Goal: Transaction & Acquisition: Purchase product/service

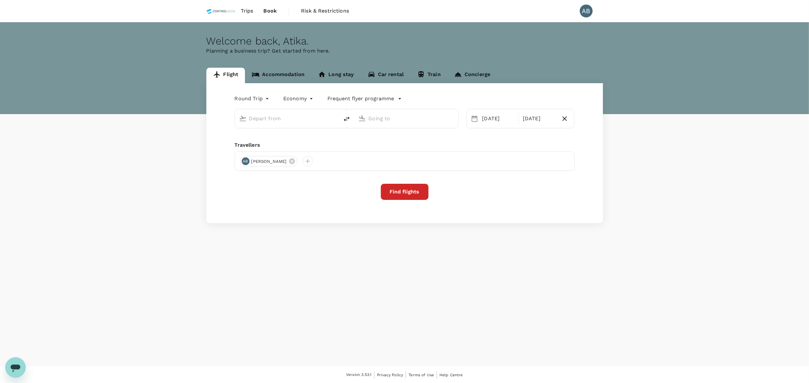
type input "Kuala Lumpur Intl ([GEOGRAPHIC_DATA])"
type input "Kota Kinabalu Intl (BKI)"
type input "Kuala Lumpur Intl ([GEOGRAPHIC_DATA])"
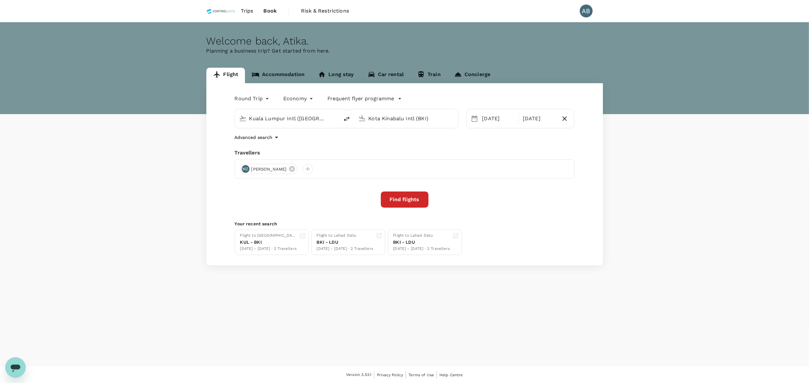
click at [639, 214] on div "Flight Accommodation Long stay Car rental Train Concierge Round Trip roundtrip …" at bounding box center [404, 166] width 809 height 197
click at [365, 144] on div "Round Trip roundtrip Economy economy Frequent flyer programme [GEOGRAPHIC_DATA]…" at bounding box center [404, 174] width 397 height 182
click at [389, 148] on div "Round Trip roundtrip Economy economy Frequent flyer programme [GEOGRAPHIC_DATA]…" at bounding box center [404, 174] width 397 height 182
drag, startPoint x: 349, startPoint y: 209, endPoint x: 318, endPoint y: 195, distance: 34.3
click at [346, 208] on div "Round Trip roundtrip Economy economy Frequent flyer programme [GEOGRAPHIC_DATA]…" at bounding box center [404, 174] width 397 height 182
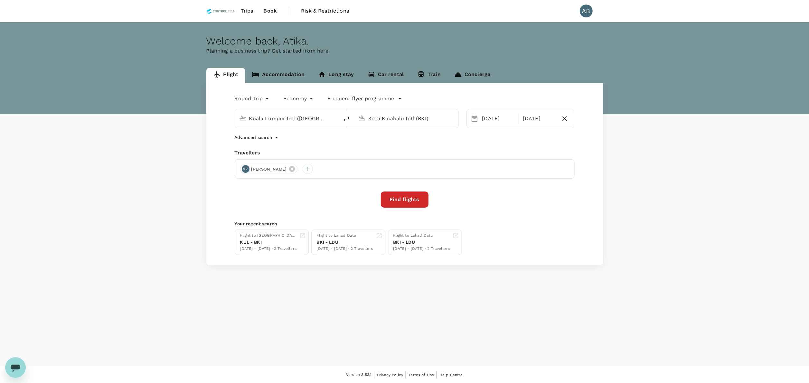
click at [460, 140] on div "Advanced search" at bounding box center [405, 137] width 340 height 8
click at [426, 118] on input "Kota Kinabalu Intl (BKI)" at bounding box center [407, 118] width 76 height 10
click at [414, 113] on input "Kota Kinabalu Intl (BKI)" at bounding box center [407, 118] width 76 height 10
click at [413, 116] on input "Kota Kinabalu Intl (BKI)" at bounding box center [407, 118] width 76 height 10
type input "Kota Kinabalu Int (BKI)"
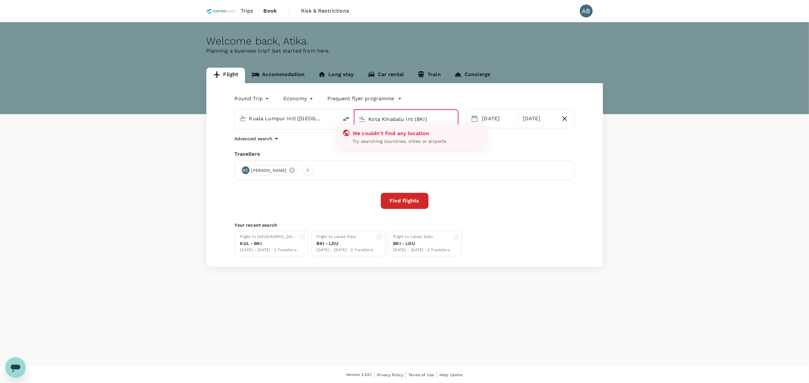
click at [437, 113] on div "Kota Kinabalu Int (BKI)" at bounding box center [410, 117] width 88 height 13
drag, startPoint x: 437, startPoint y: 113, endPoint x: 435, endPoint y: 118, distance: 4.8
click at [436, 114] on div "Kota Kinabalu Int (BKI)" at bounding box center [410, 117] width 88 height 13
drag, startPoint x: 435, startPoint y: 119, endPoint x: 331, endPoint y: 119, distance: 103.7
click at [331, 119] on div "[GEOGRAPHIC_DATA] Intl ([GEOGRAPHIC_DATA]) [GEOGRAPHIC_DATA] Int (BKI) We could…" at bounding box center [347, 119] width 224 height 21
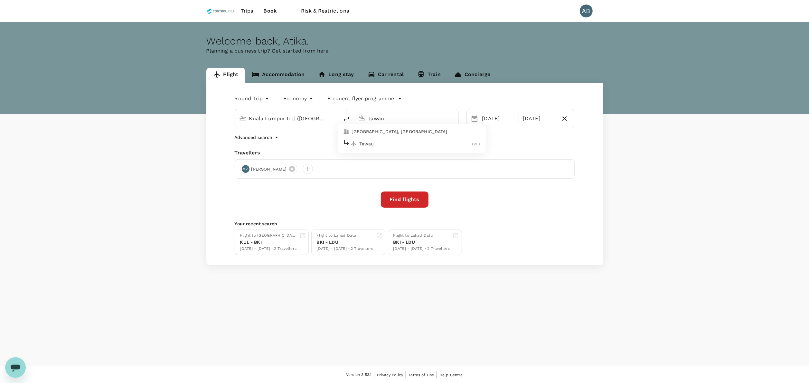
click at [370, 144] on p "Tawau" at bounding box center [416, 143] width 112 height 6
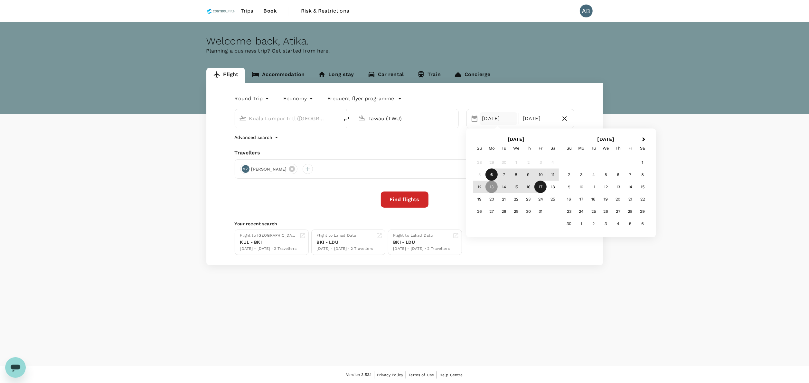
type input "Tawau (TWU)"
click at [439, 155] on div "Travellers" at bounding box center [405, 153] width 340 height 8
click at [245, 331] on div "Welcome back , [GEOGRAPHIC_DATA] . Planning a business trip? Get started from h…" at bounding box center [404, 194] width 809 height 344
click at [379, 316] on div "Welcome back , [GEOGRAPHIC_DATA] . Planning a business trip? Get started from h…" at bounding box center [404, 194] width 809 height 344
click at [542, 121] on div "[DATE]" at bounding box center [539, 118] width 38 height 13
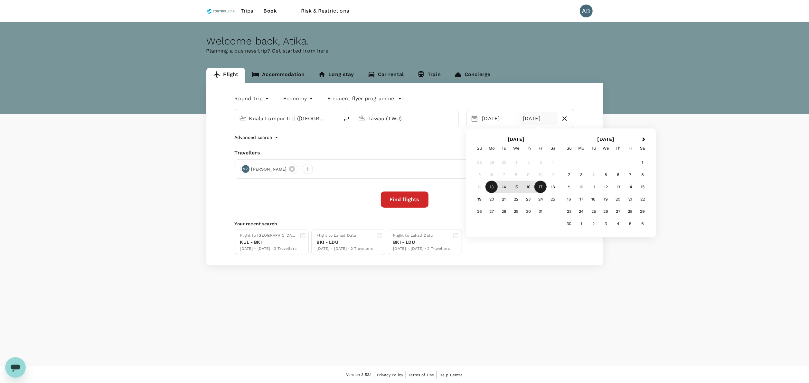
click at [438, 146] on div "Round Trip roundtrip Economy economy Frequent flyer programme [GEOGRAPHIC_DATA]…" at bounding box center [404, 174] width 397 height 182
click at [413, 204] on button "Find flights" at bounding box center [405, 199] width 48 height 16
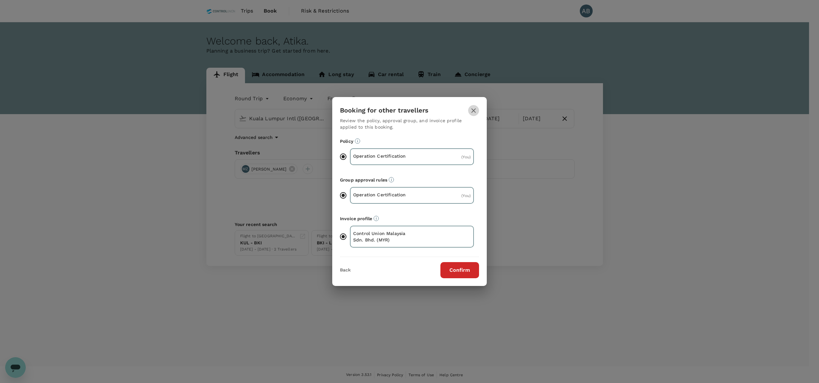
click at [473, 109] on icon "button" at bounding box center [474, 111] width 8 height 8
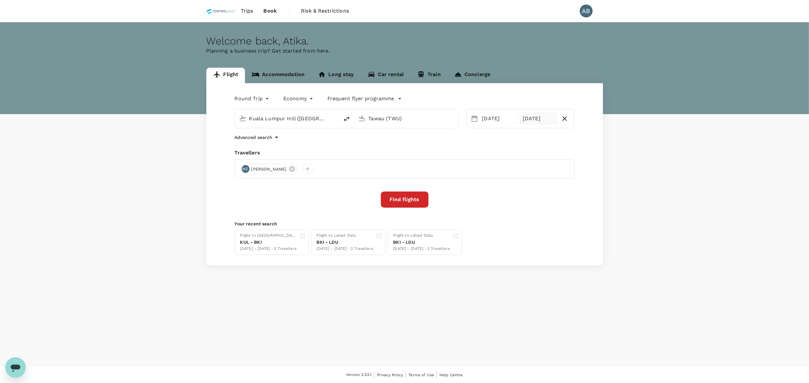
click at [525, 124] on div "[DATE]" at bounding box center [539, 118] width 38 height 13
click at [439, 200] on div "Find flights" at bounding box center [405, 199] width 340 height 16
click at [408, 201] on button "Find flights" at bounding box center [405, 199] width 48 height 16
click at [408, 201] on div "Find flights" at bounding box center [405, 199] width 48 height 16
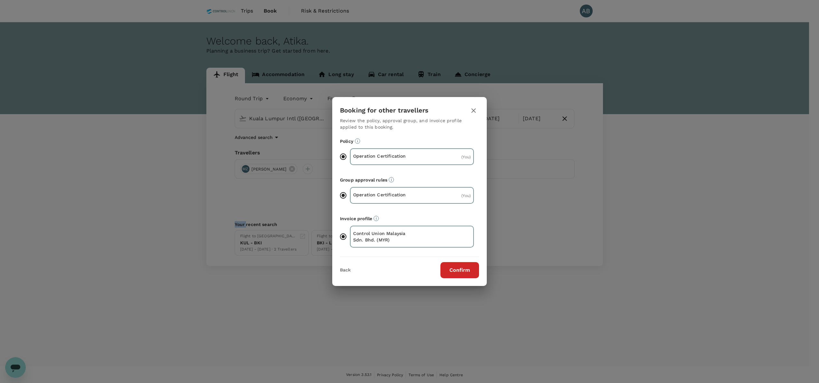
click at [465, 266] on button "Confirm" at bounding box center [460, 270] width 39 height 16
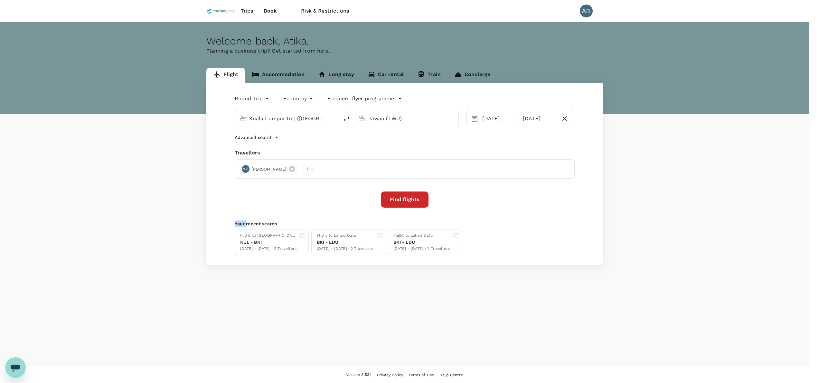
click at [464, 266] on button "Confirm" at bounding box center [460, 270] width 39 height 16
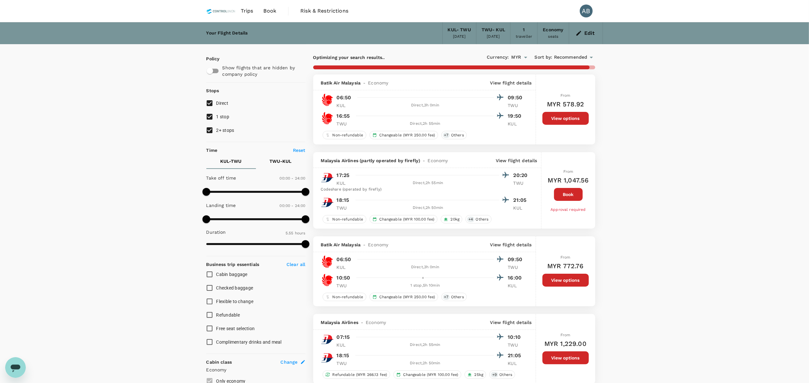
click at [210, 133] on input "2+ stops" at bounding box center [210, 130] width 14 height 14
checkbox input "false"
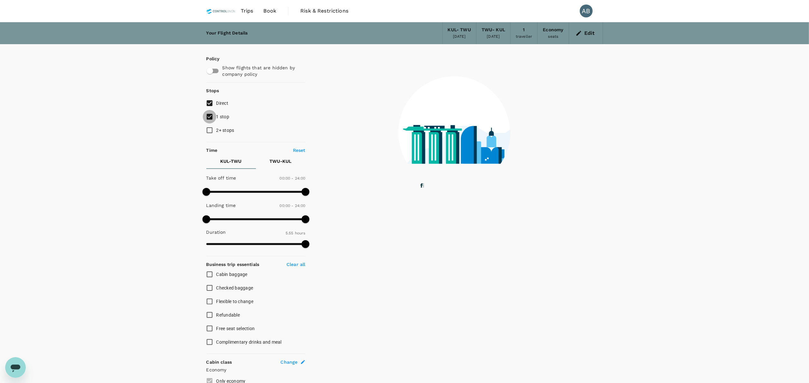
click at [213, 113] on input "1 stop" at bounding box center [210, 117] width 14 height 14
checkbox input "false"
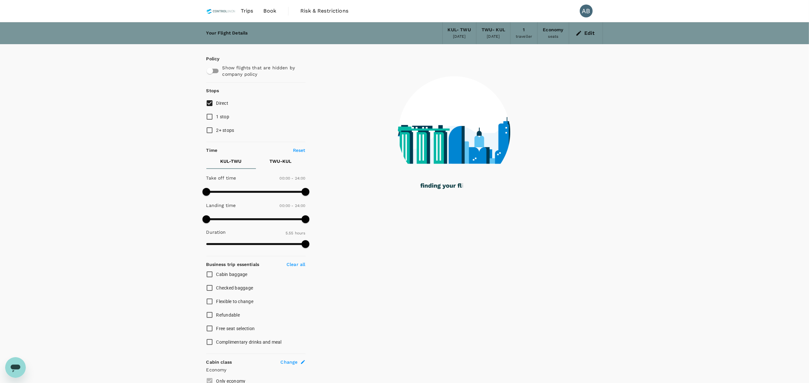
click at [167, 134] on div "Your Flight Details KUL - TWU [DATE] TWU - [GEOGRAPHIC_DATA] [DATE] 1 traveller…" at bounding box center [404, 247] width 809 height 451
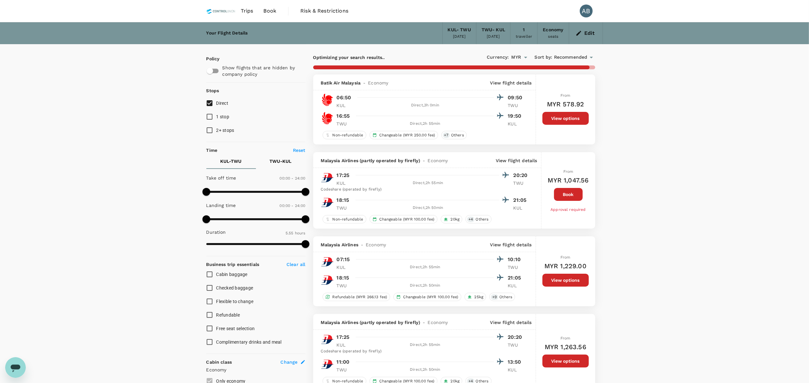
type input "1540"
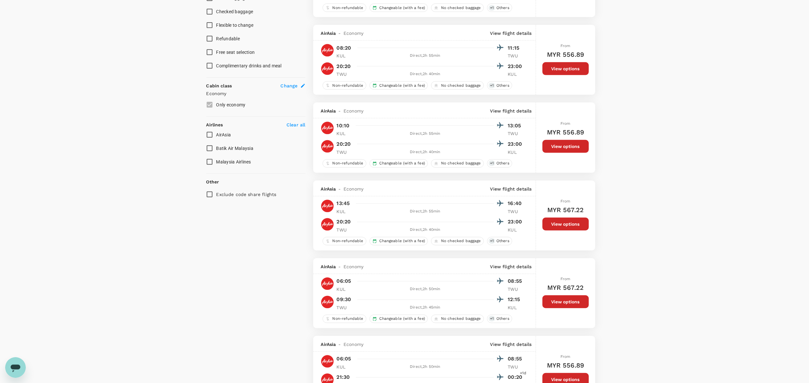
scroll to position [258, 0]
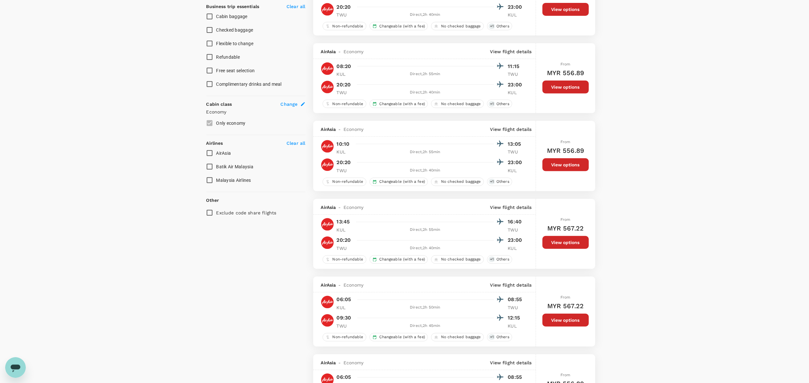
drag, startPoint x: 657, startPoint y: 90, endPoint x: 661, endPoint y: 85, distance: 6.2
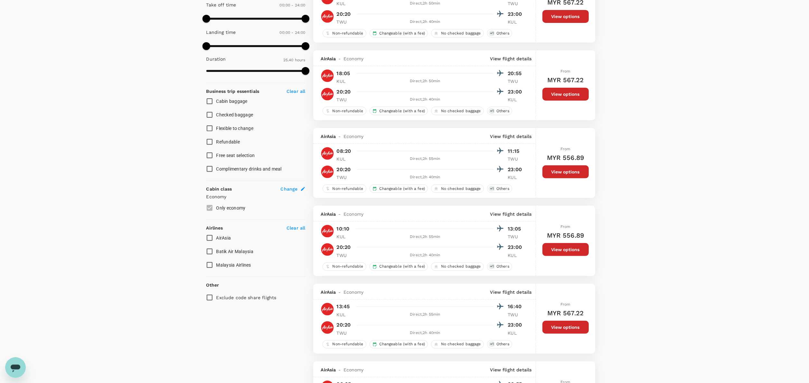
scroll to position [193, 0]
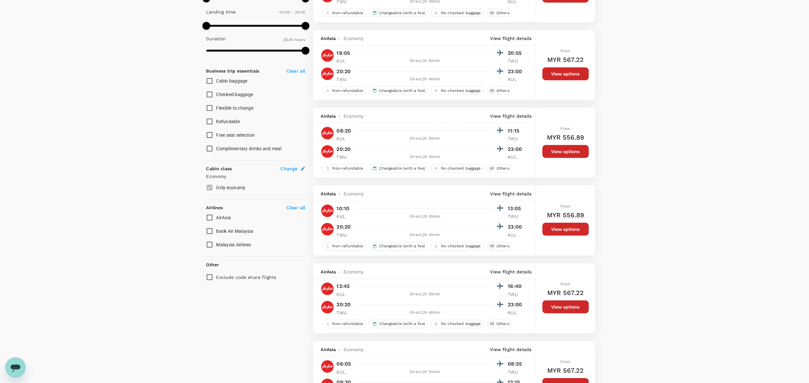
click at [209, 221] on input "AirAsia" at bounding box center [210, 218] width 14 height 14
checkbox input "true"
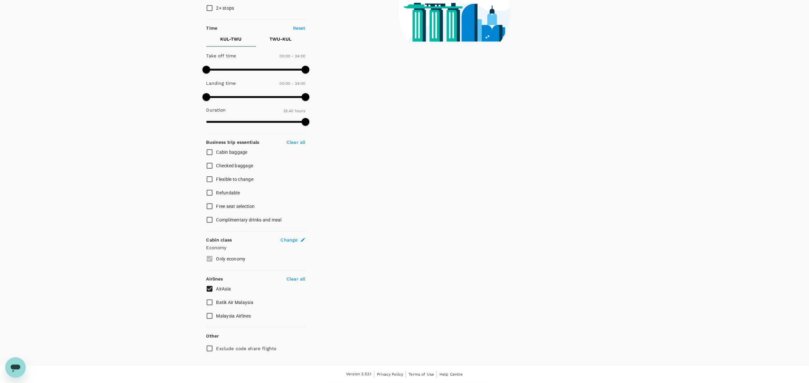
scroll to position [122, 0]
click at [207, 239] on strong "Cabin class" at bounding box center [219, 239] width 26 height 5
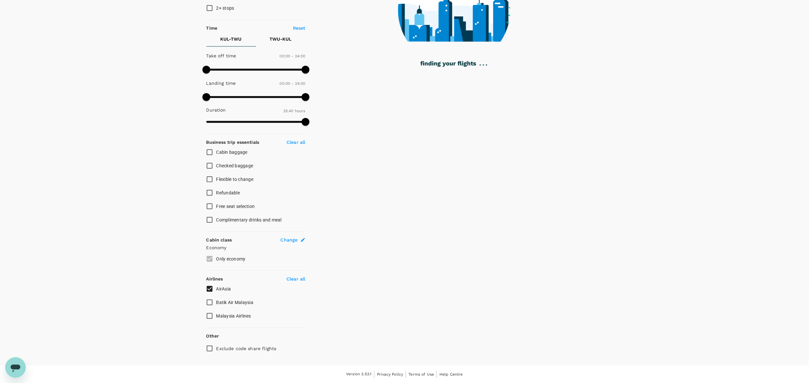
click at [208, 313] on input "Malaysia Airlines" at bounding box center [210, 316] width 14 height 14
checkbox input "true"
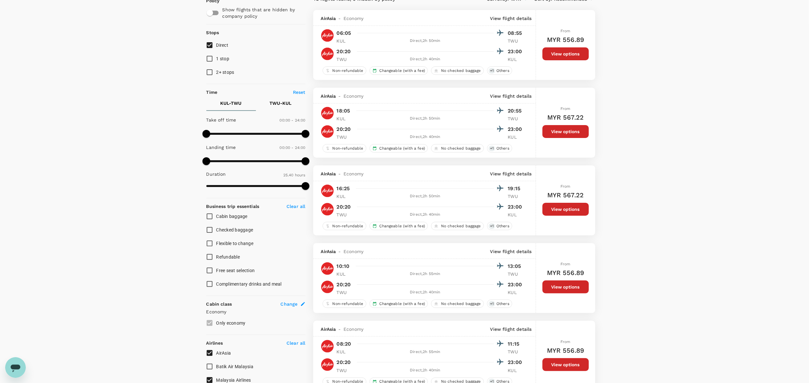
scroll to position [0, 0]
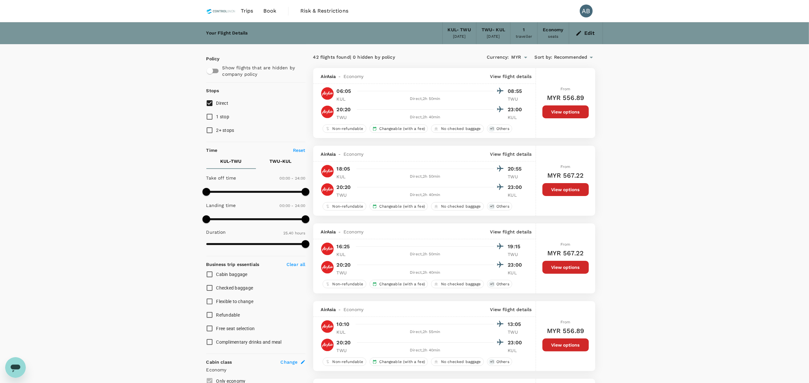
type input "690"
drag, startPoint x: 305, startPoint y: 188, endPoint x: 315, endPoint y: 191, distance: 10.0
click at [253, 192] on span at bounding box center [254, 192] width 8 height 8
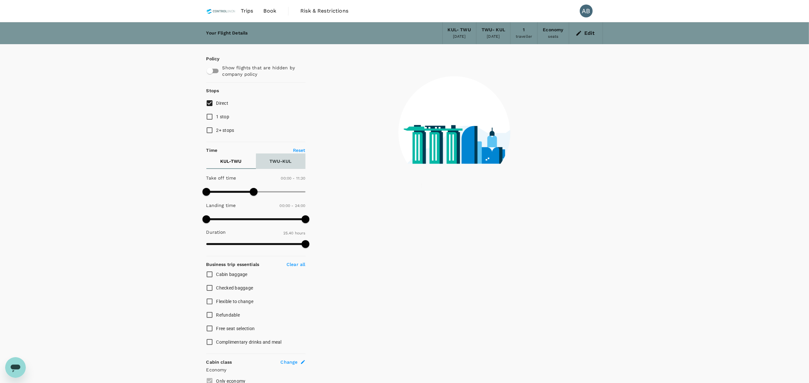
click at [292, 161] on button "TWU - KUL" at bounding box center [281, 160] width 50 height 15
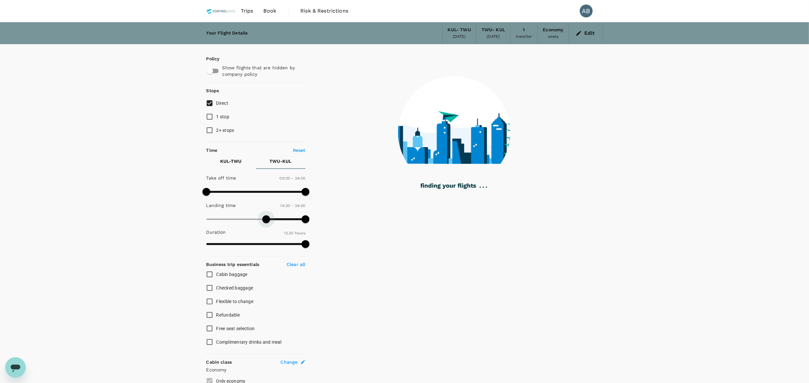
type input "0"
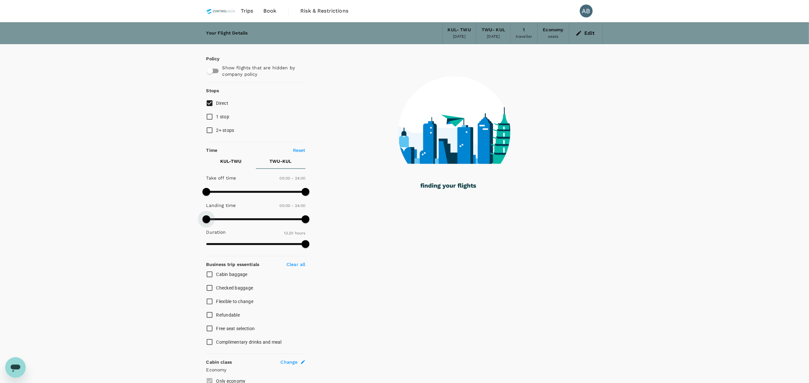
drag, startPoint x: 204, startPoint y: 218, endPoint x: 179, endPoint y: 216, distance: 24.9
click at [179, 216] on div "Your Flight Details KUL - TWU [DATE] TWU - [GEOGRAPHIC_DATA] [DATE] 1 traveller…" at bounding box center [404, 254] width 809 height 465
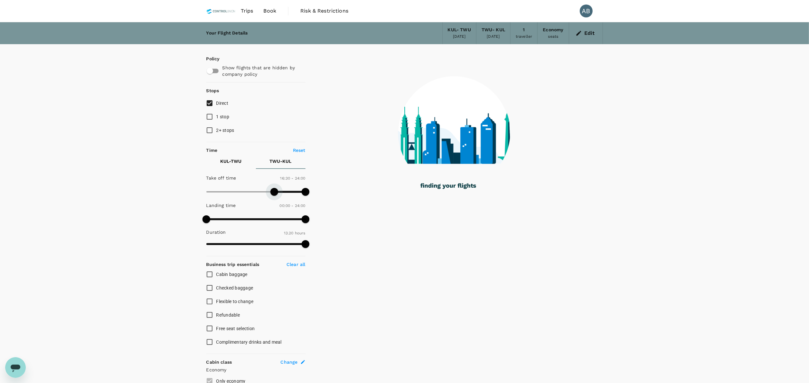
drag, startPoint x: 209, startPoint y: 188, endPoint x: 274, endPoint y: 188, distance: 65.1
click at [274, 188] on span at bounding box center [275, 192] width 8 height 8
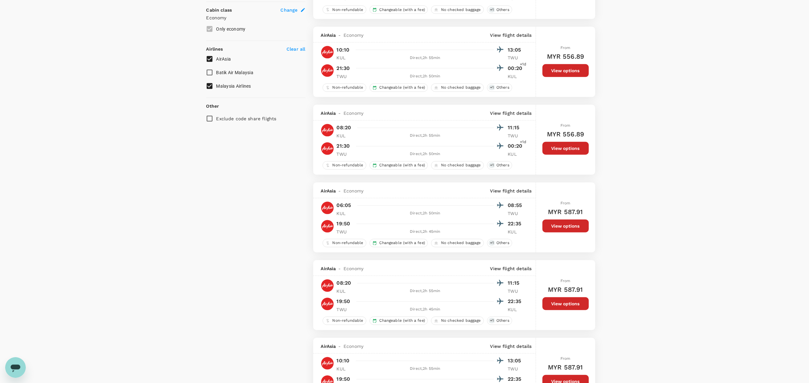
scroll to position [333, 0]
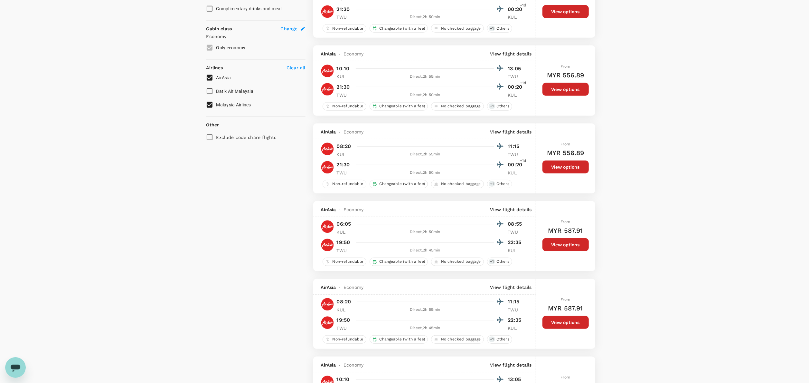
click at [281, 245] on div "Policy Show flights that are hidden by company policy Stops Direct 1 stop 2+ st…" at bounding box center [255, 159] width 99 height 896
click at [216, 205] on div "Policy Show flights that are hidden by company policy Stops Direct 1 stop 2+ st…" at bounding box center [255, 159] width 99 height 896
click at [275, 177] on div "Policy Show flights that are hidden by company policy Stops Direct 1 stop 2+ st…" at bounding box center [255, 159] width 99 height 896
click at [290, 206] on div "Policy Show flights that are hidden by company policy Stops Direct 1 stop 2+ st…" at bounding box center [255, 159] width 99 height 896
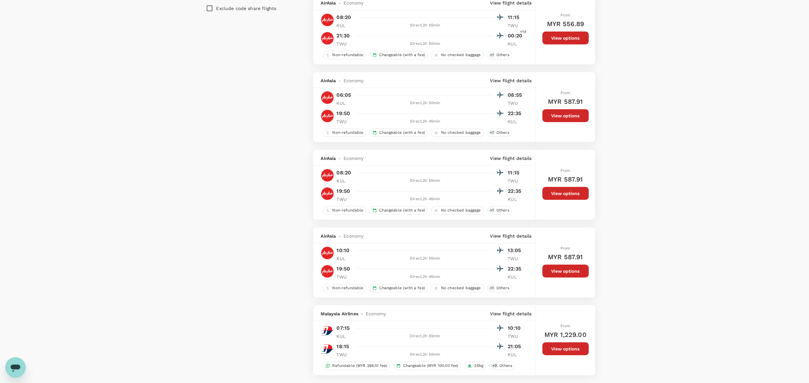
scroll to position [526, 0]
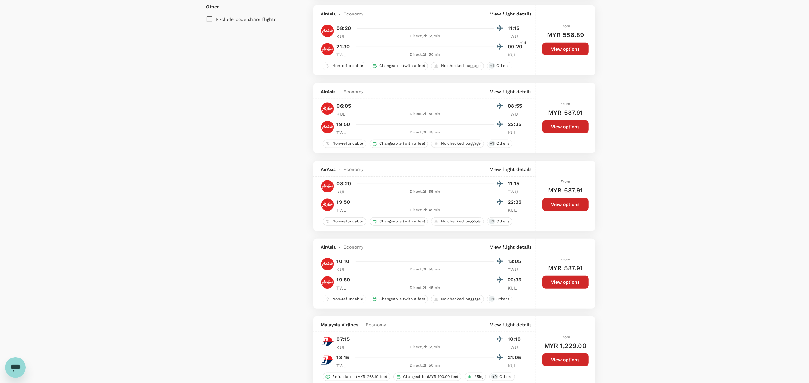
scroll to position [515, 0]
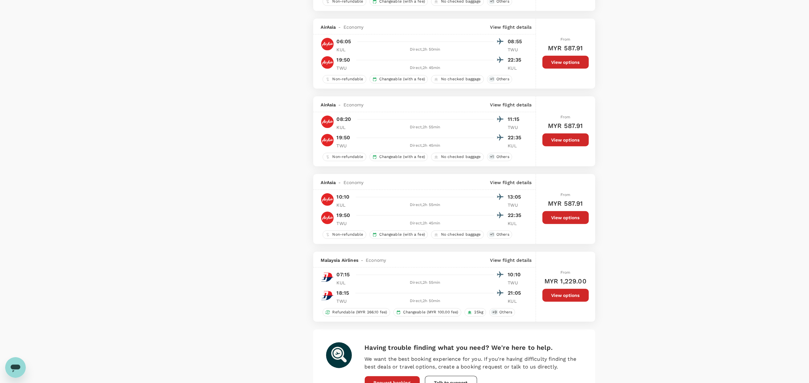
drag, startPoint x: 178, startPoint y: 206, endPoint x: 173, endPoint y: 195, distance: 12.3
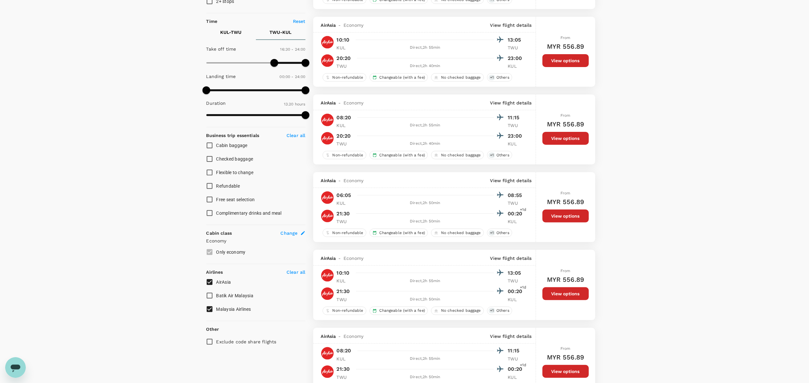
scroll to position [0, 0]
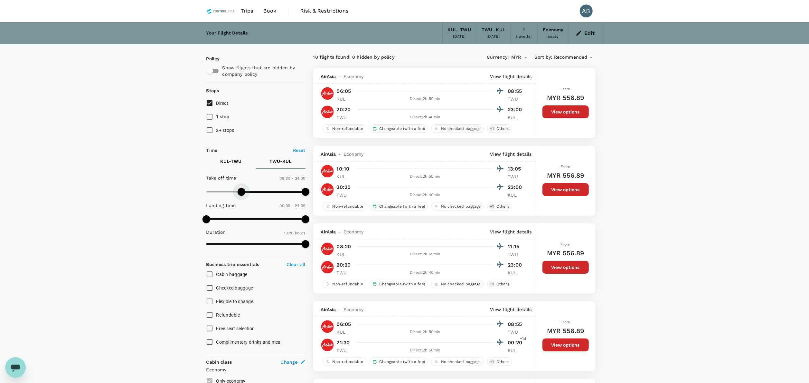
type input "480"
drag, startPoint x: 273, startPoint y: 189, endPoint x: 240, endPoint y: 195, distance: 34.0
click at [240, 195] on span at bounding box center [239, 192] width 8 height 8
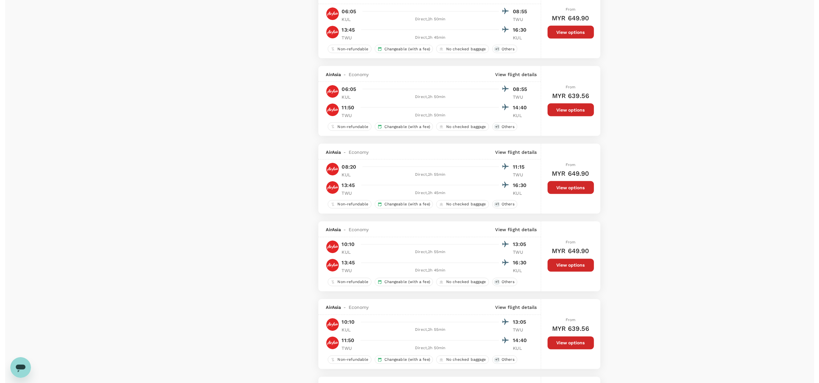
scroll to position [1031, 0]
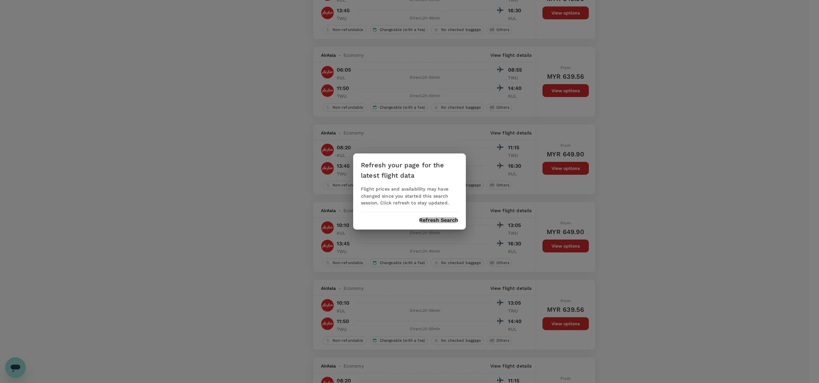
click at [432, 218] on button "Refresh Search" at bounding box center [438, 220] width 39 height 6
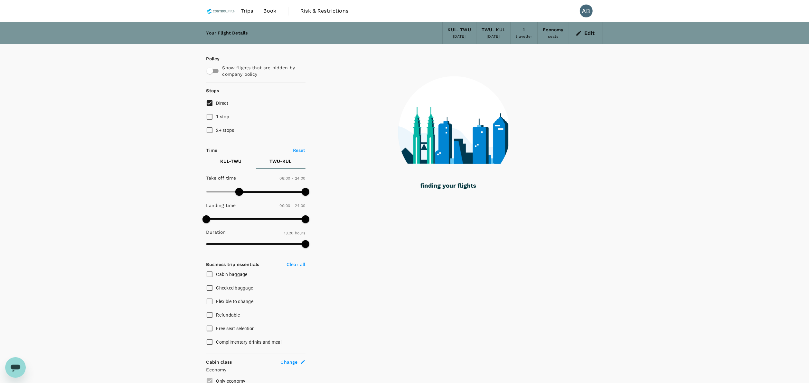
type input "405"
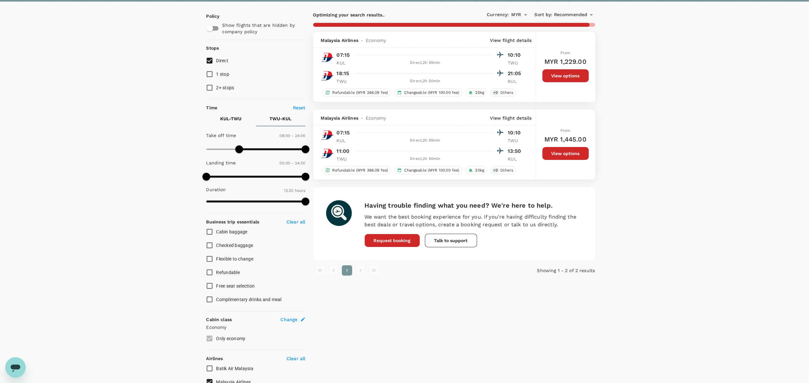
scroll to position [109, 0]
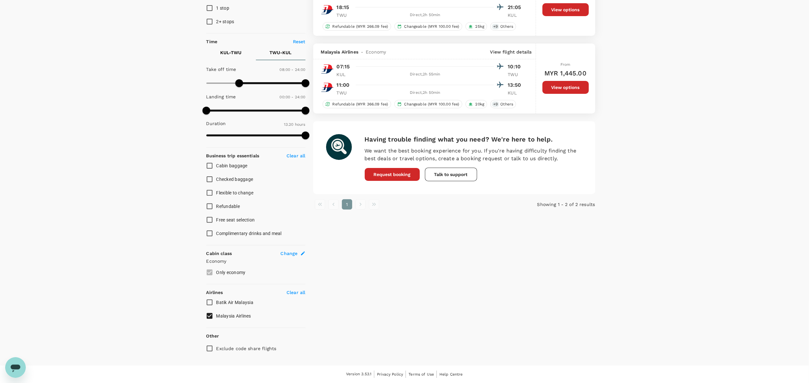
click at [290, 293] on p "Clear all" at bounding box center [296, 292] width 19 height 6
checkbox input "false"
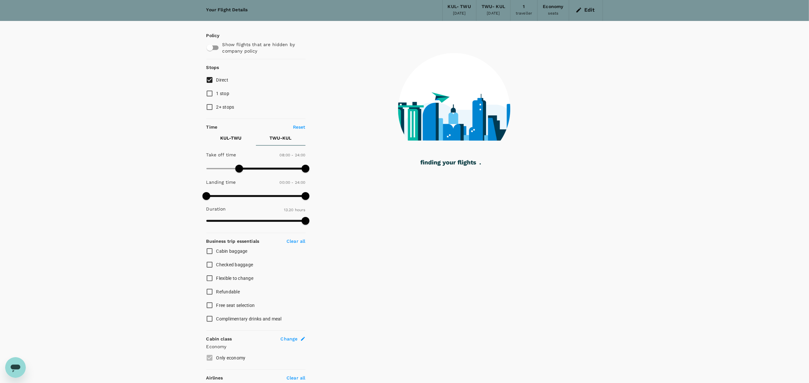
scroll to position [0, 0]
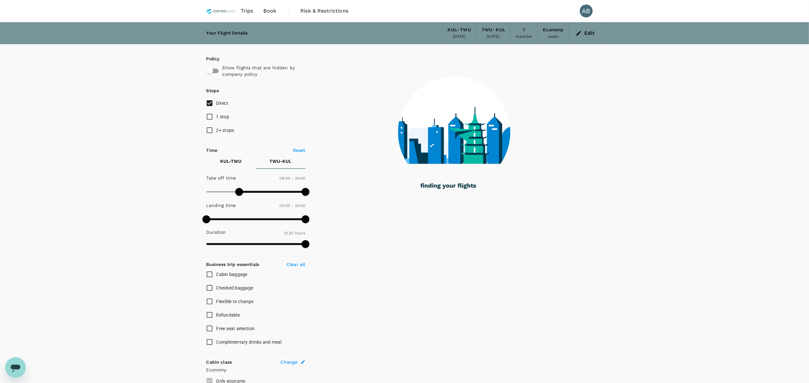
type input "800"
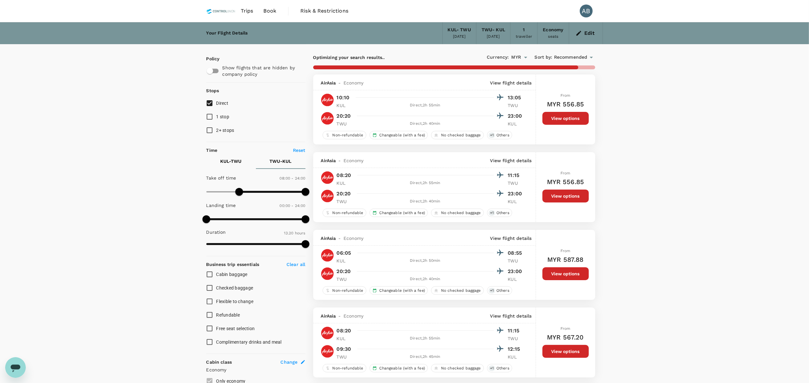
click at [587, 32] on button "Edit" at bounding box center [586, 33] width 23 height 10
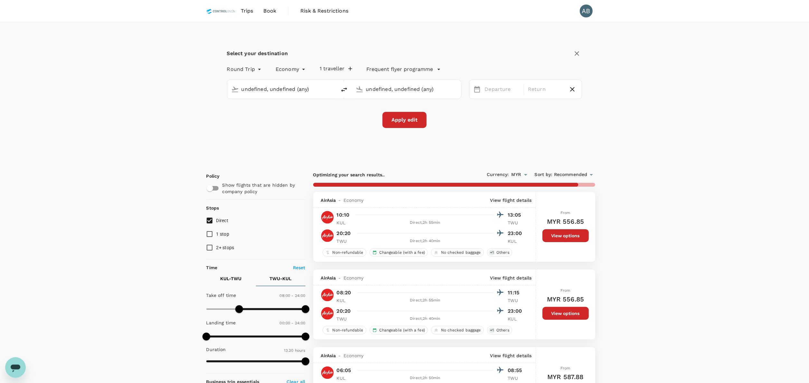
type input "Kuala Lumpur Intl ([GEOGRAPHIC_DATA])"
type input "Tawau (TWU)"
type input "Kuala Lumpur Intl ([GEOGRAPHIC_DATA])"
type input "Tawau (TWU)"
drag, startPoint x: 537, startPoint y: 89, endPoint x: 550, endPoint y: 88, distance: 13.6
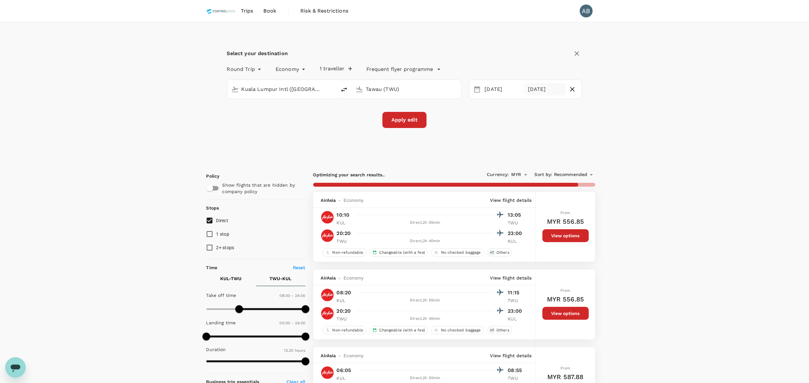
click at [537, 88] on div "[DATE]" at bounding box center [546, 89] width 40 height 13
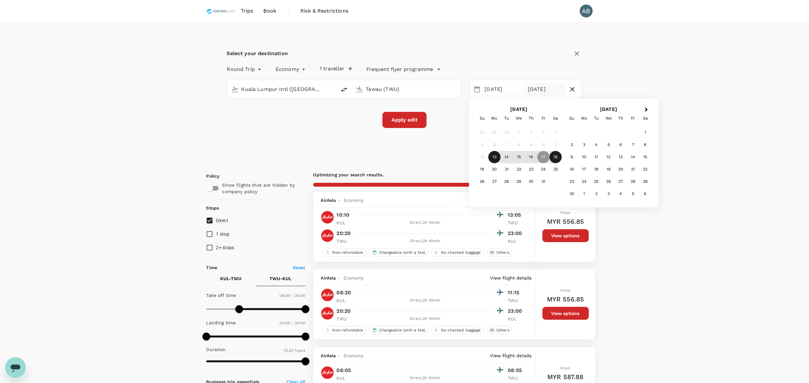
click at [553, 156] on div "18" at bounding box center [556, 157] width 12 height 12
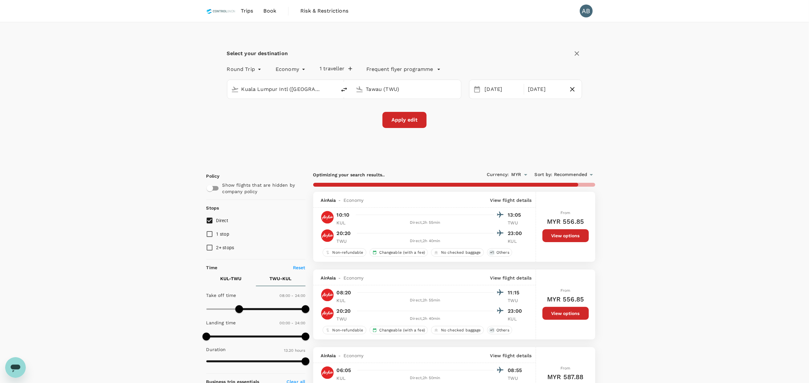
click at [401, 124] on button "Apply edit" at bounding box center [405, 120] width 44 height 16
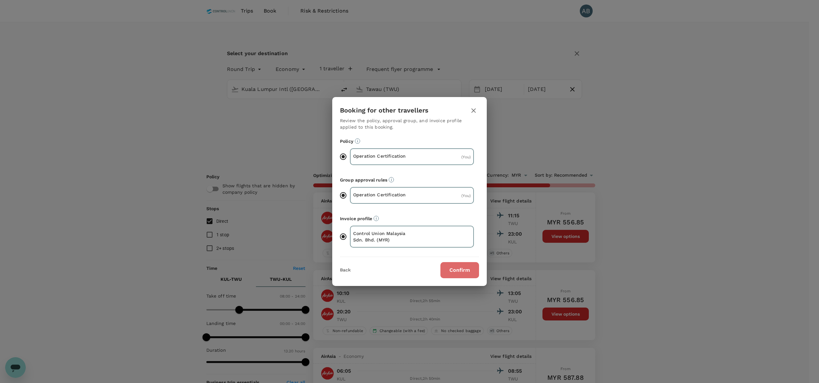
click at [468, 270] on button "Confirm" at bounding box center [460, 270] width 39 height 16
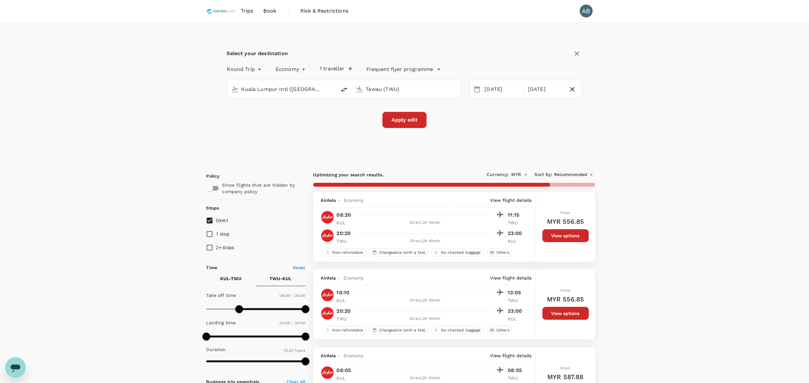
checkbox input "false"
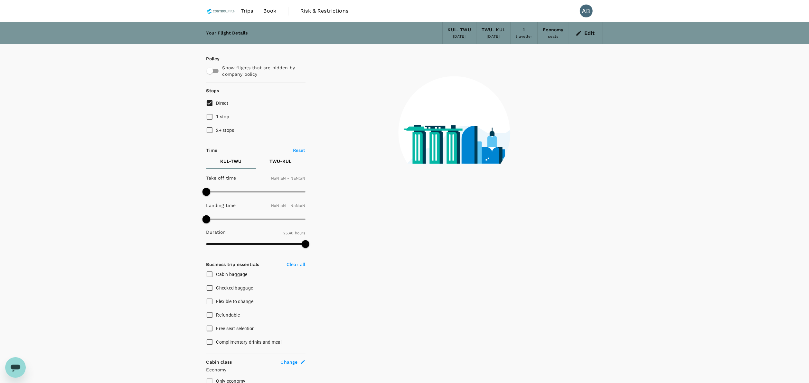
type input "1440"
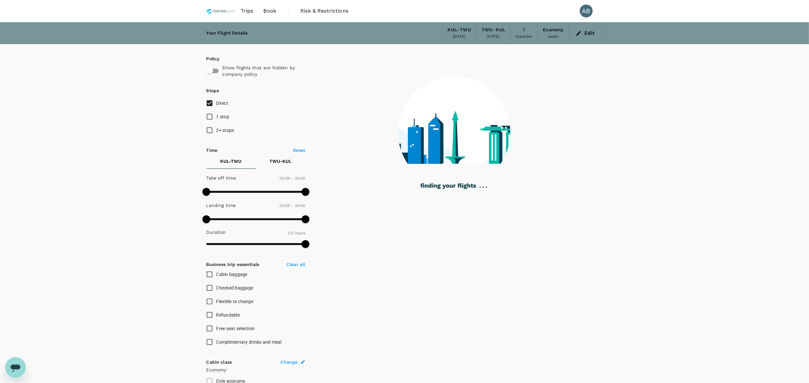
type input "355"
checkbox input "true"
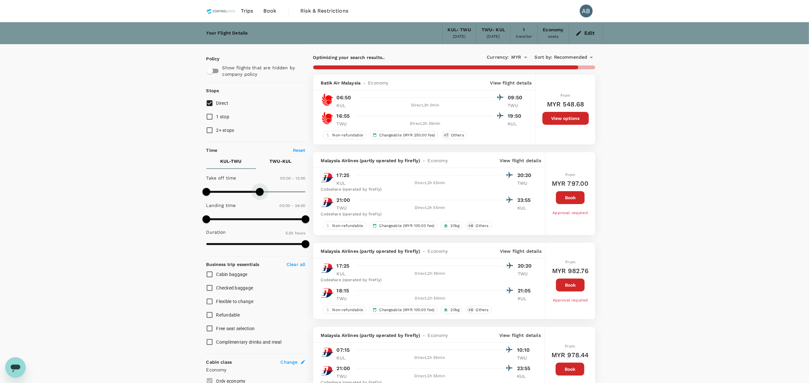
type input "750"
drag, startPoint x: 303, startPoint y: 193, endPoint x: 259, endPoint y: 193, distance: 44.4
click at [259, 193] on span at bounding box center [258, 192] width 8 height 8
click at [285, 159] on p "TWU - KUL" at bounding box center [281, 161] width 22 height 6
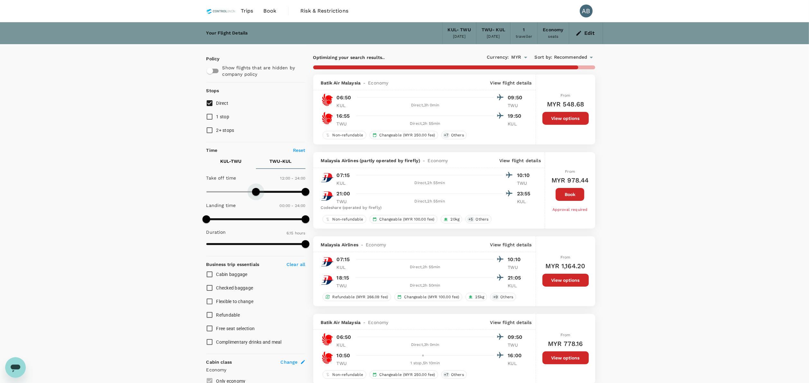
type input "780"
drag, startPoint x: 208, startPoint y: 188, endPoint x: 261, endPoint y: 190, distance: 52.5
click at [261, 190] on span at bounding box center [260, 192] width 8 height 8
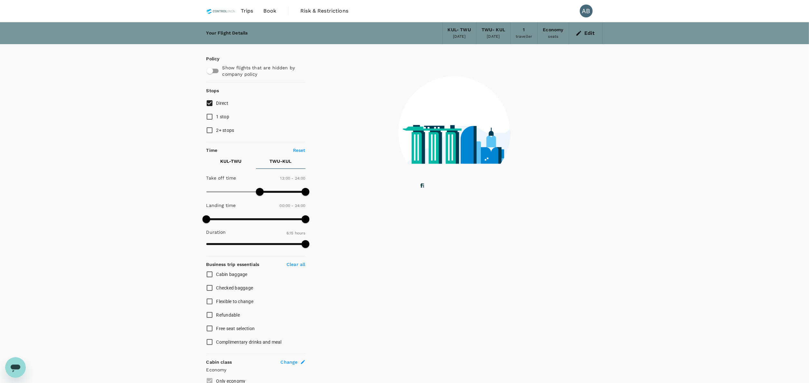
click at [128, 177] on div "Your Flight Details KUL - TWU [DATE] TWU - [GEOGRAPHIC_DATA] [DATE] 1 traveller…" at bounding box center [404, 247] width 809 height 451
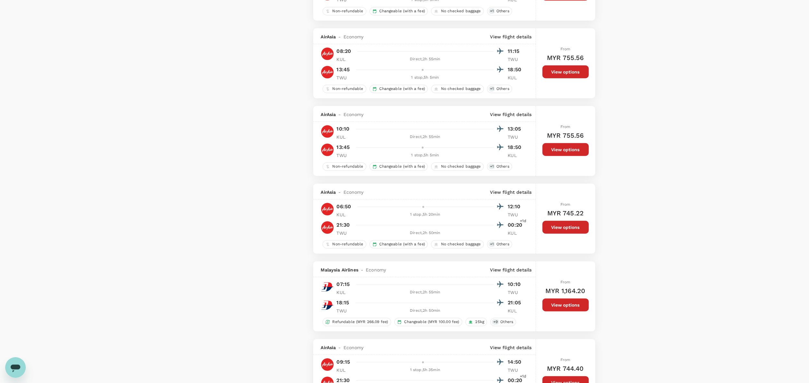
scroll to position [515, 0]
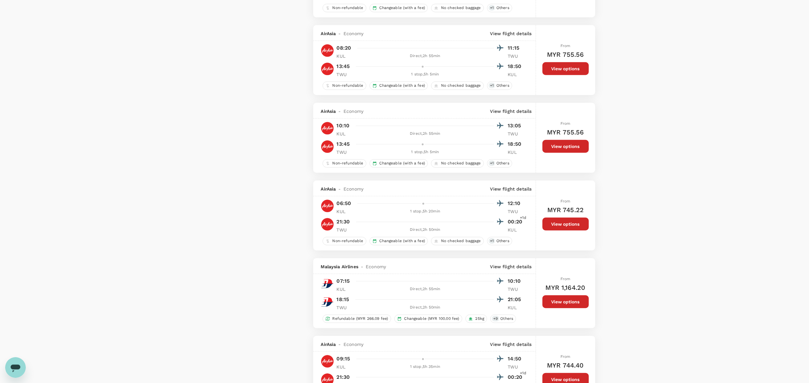
click at [569, 151] on button "View options" at bounding box center [566, 146] width 46 height 13
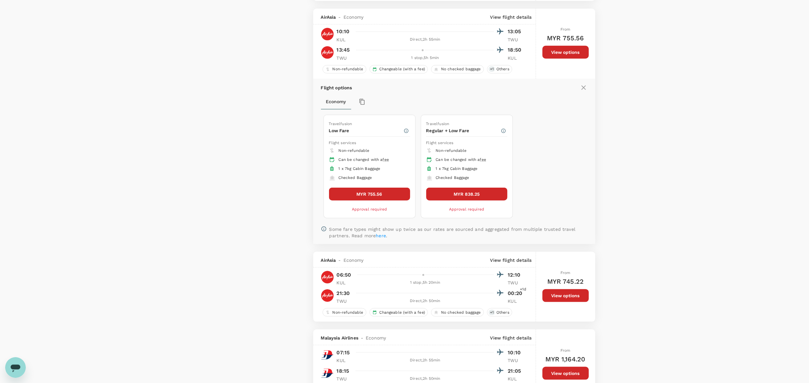
scroll to position [622, 0]
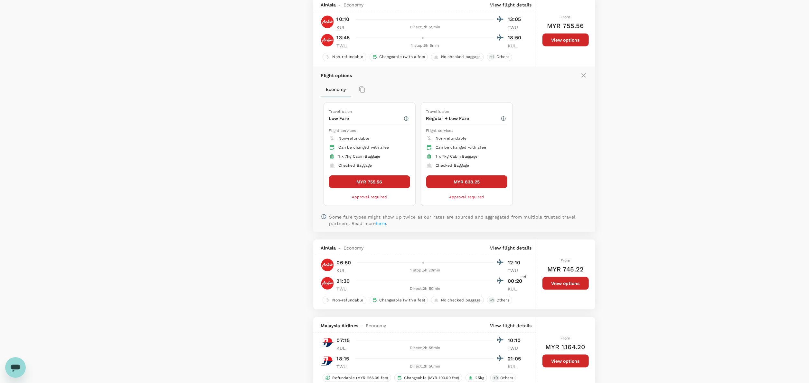
click at [390, 188] on button "MYR 755.56" at bounding box center [369, 181] width 81 height 13
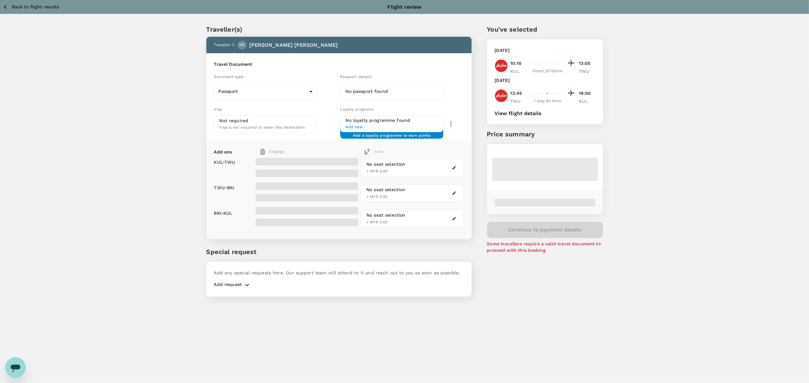
click at [655, 118] on div "Traveller(s) Traveller 1 : [PERSON_NAME] [PERSON_NAME] Travel Document Document…" at bounding box center [404, 159] width 809 height 290
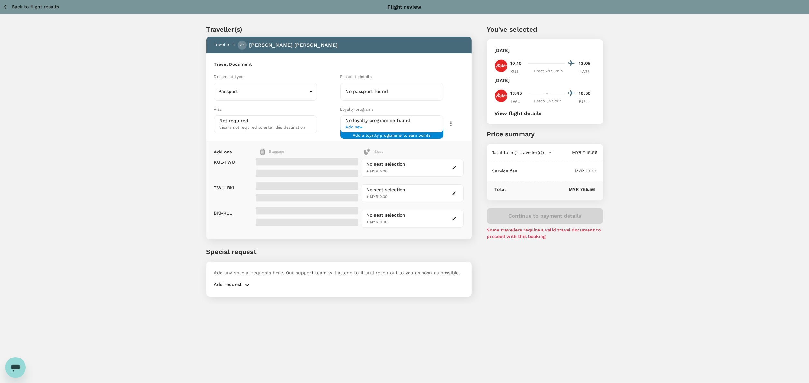
drag, startPoint x: 129, startPoint y: 142, endPoint x: 121, endPoint y: 143, distance: 7.8
click at [128, 140] on div "Traveller(s) Traveller 1 : [PERSON_NAME] [PERSON_NAME] Travel Document Document…" at bounding box center [404, 159] width 809 height 290
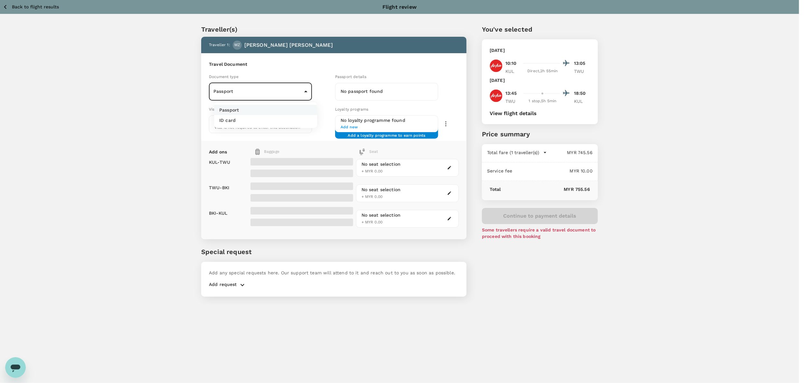
click at [262, 93] on body "Back to flight results Flight review Traveller(s) Traveller 1 : [PERSON_NAME] […" at bounding box center [404, 200] width 809 height 400
click at [240, 119] on li "ID card" at bounding box center [265, 120] width 103 height 10
type input "Id card"
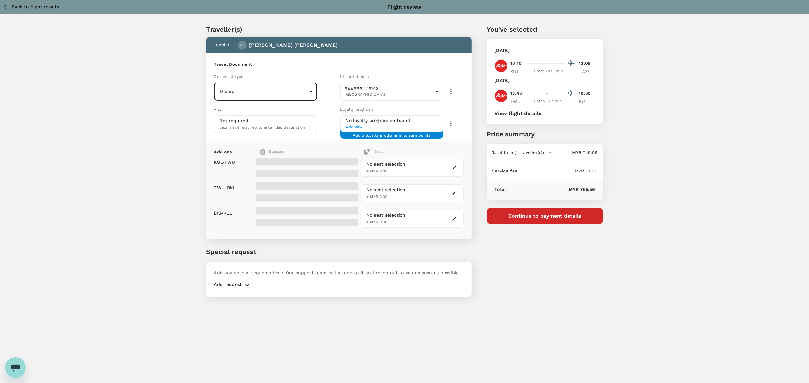
click at [172, 97] on div "Traveller(s) Traveller 1 : [PERSON_NAME] [PERSON_NAME] Travel Document Document…" at bounding box center [404, 159] width 809 height 290
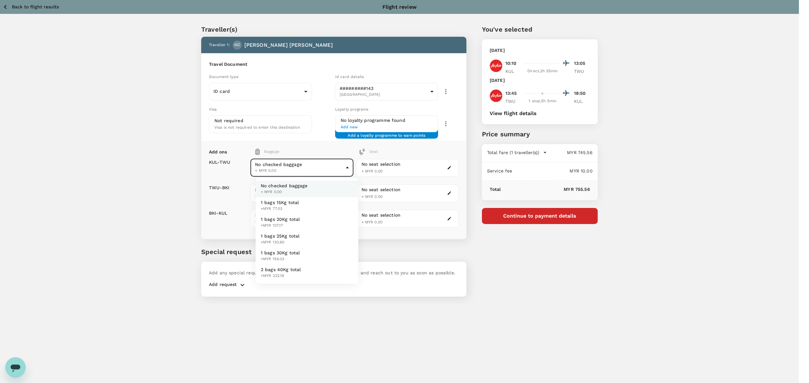
click at [280, 169] on body "Back to flight results Flight review Traveller(s) Traveller 1 : [PERSON_NAME] […" at bounding box center [404, 200] width 809 height 400
click at [146, 172] on div at bounding box center [409, 191] width 819 height 383
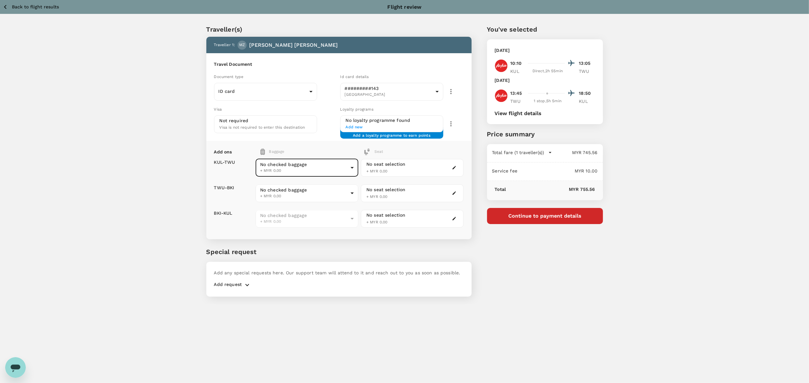
click at [527, 110] on button "View flight details" at bounding box center [518, 113] width 47 height 6
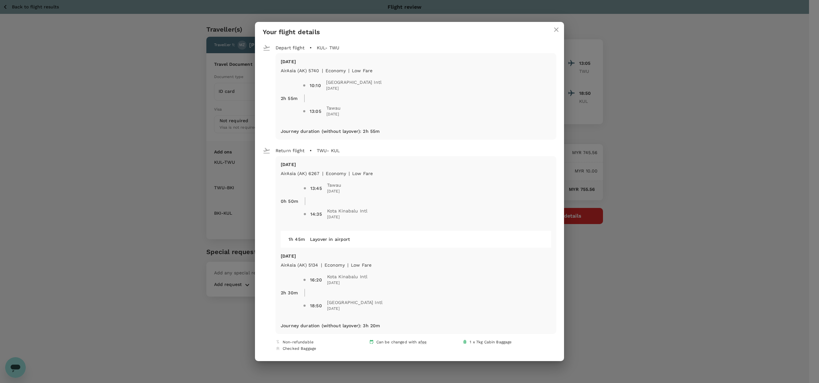
click at [556, 29] on icon "close" at bounding box center [557, 30] width 8 height 8
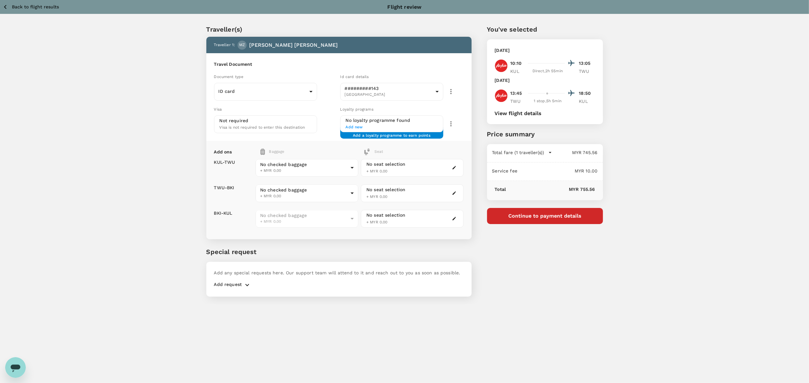
click at [713, 92] on div "Traveller(s) Traveller 1 : [PERSON_NAME] [PERSON_NAME] Travel Document Document…" at bounding box center [404, 159] width 809 height 290
click at [8, 7] on icon "button" at bounding box center [5, 7] width 8 height 8
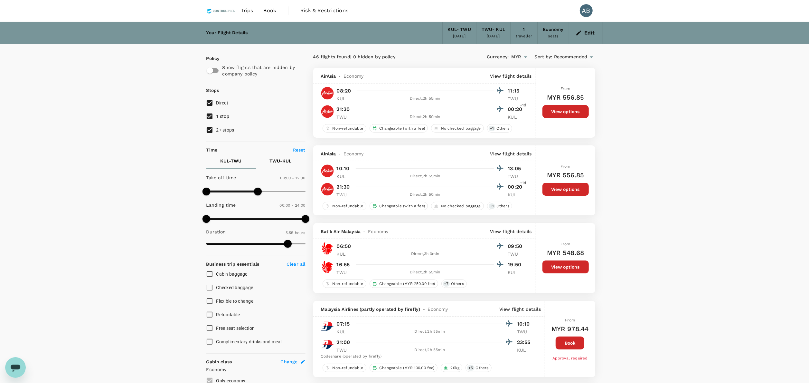
click at [213, 127] on input "2+ stops" at bounding box center [210, 130] width 14 height 14
checkbox input "false"
click at [213, 112] on input "1 stop" at bounding box center [210, 116] width 14 height 14
checkbox input "false"
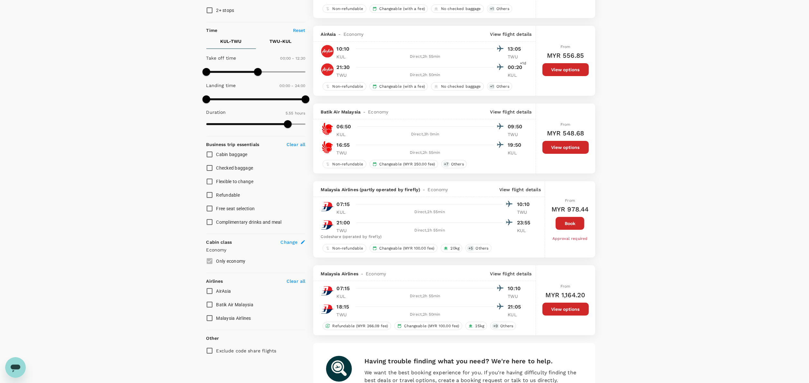
scroll to position [0, 0]
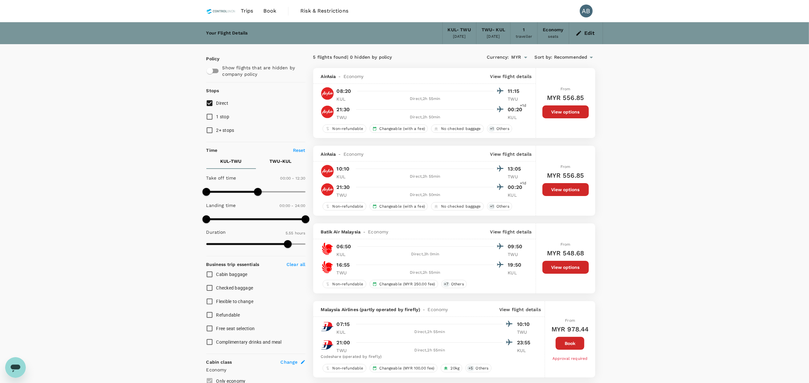
click at [698, 161] on div "Your Flight Details KUL - TWU [DATE] TWU - [GEOGRAPHIC_DATA] [DATE] 1 traveller…" at bounding box center [404, 295] width 809 height 546
click at [210, 105] on input "Direct" at bounding box center [210, 103] width 14 height 14
checkbox input "true"
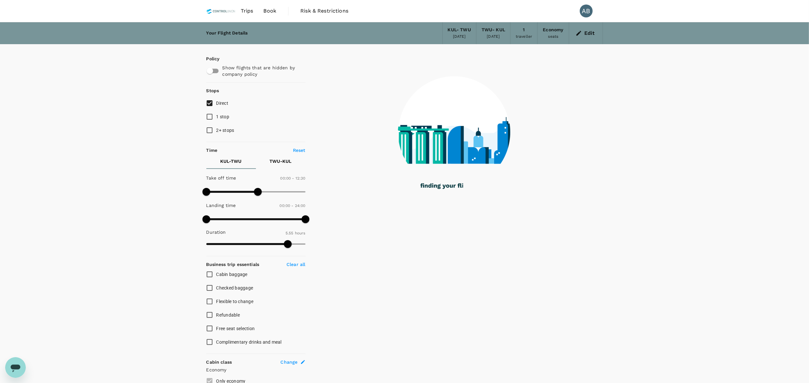
click at [281, 160] on p "TWU - KUL" at bounding box center [281, 161] width 22 height 6
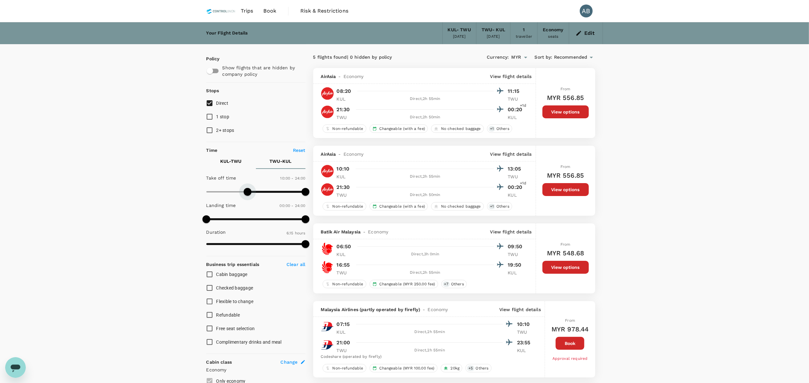
type input "510"
drag, startPoint x: 257, startPoint y: 191, endPoint x: 245, endPoint y: 182, distance: 14.4
click at [241, 190] on span at bounding box center [242, 192] width 8 height 8
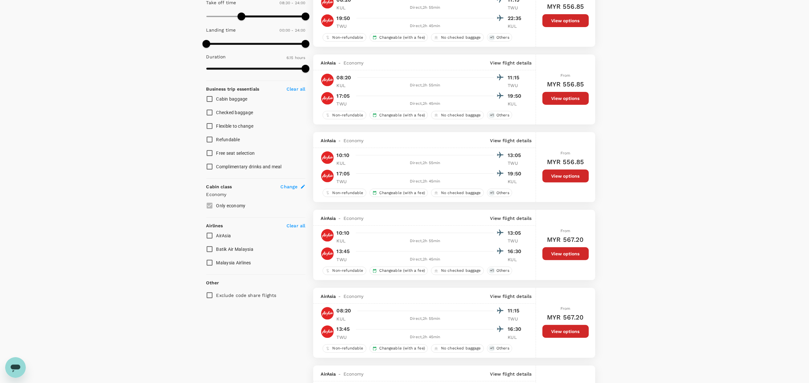
scroll to position [193, 0]
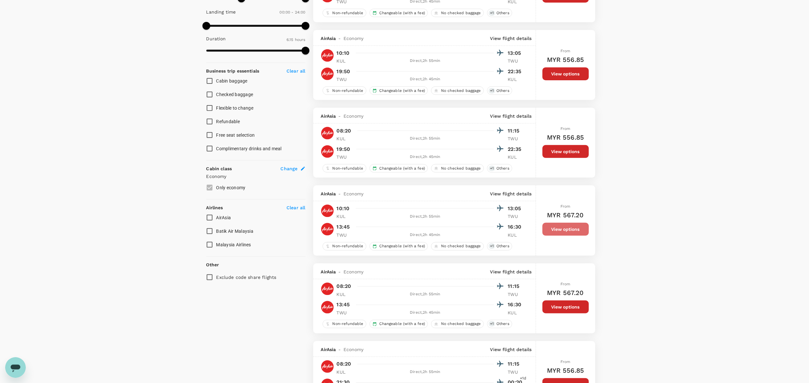
click at [565, 233] on button "View options" at bounding box center [566, 229] width 46 height 13
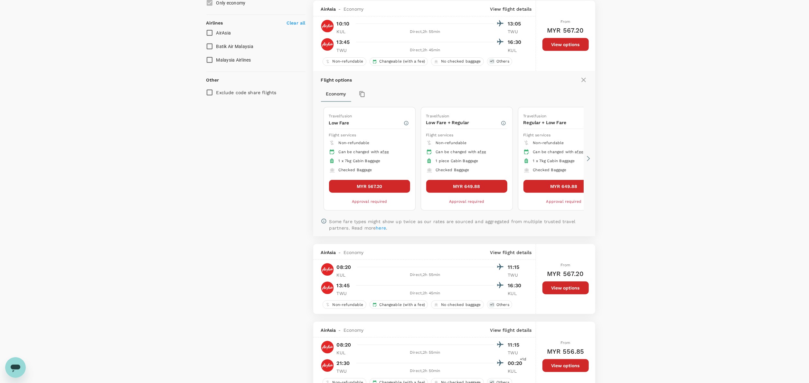
scroll to position [381, 0]
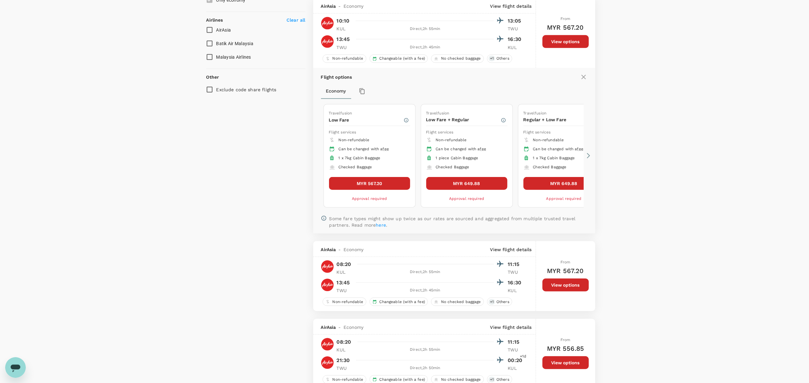
click at [360, 181] on button "MYR 567.20" at bounding box center [369, 183] width 81 height 13
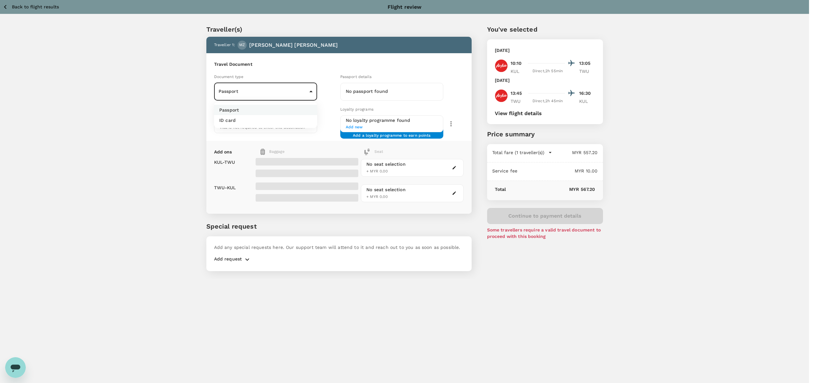
click at [282, 87] on body "Back to flight results Flight review Traveller(s) Traveller 1 : [PERSON_NAME] […" at bounding box center [409, 200] width 819 height 400
click at [243, 117] on li "ID card" at bounding box center [265, 120] width 103 height 10
type input "Id card"
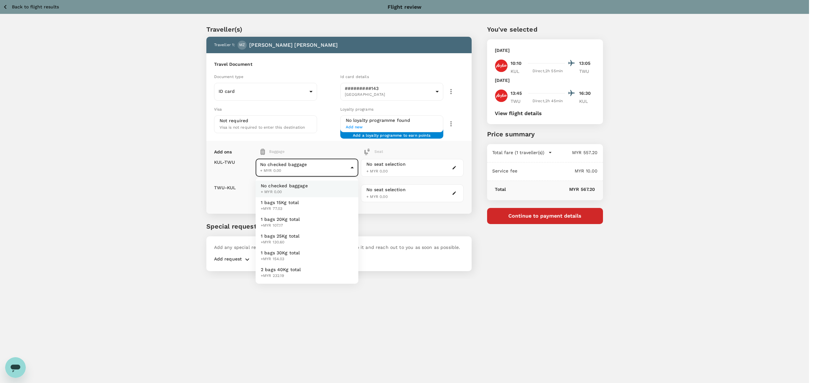
click at [299, 170] on body "Back to flight results Flight review Traveller(s) Traveller 1 : [PERSON_NAME] […" at bounding box center [409, 200] width 819 height 400
click at [280, 216] on span "1 bags 20Kg total" at bounding box center [280, 219] width 39 height 6
type input "2 - 107.17"
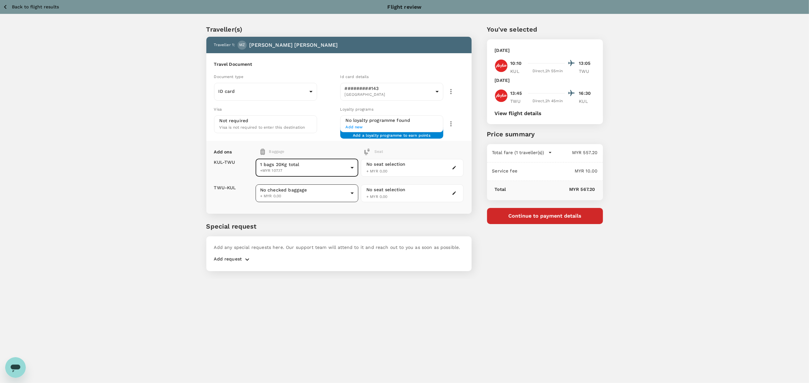
click at [293, 193] on body "Back to flight results Flight review Traveller(s) Traveller 1 : [PERSON_NAME] […" at bounding box center [404, 200] width 809 height 400
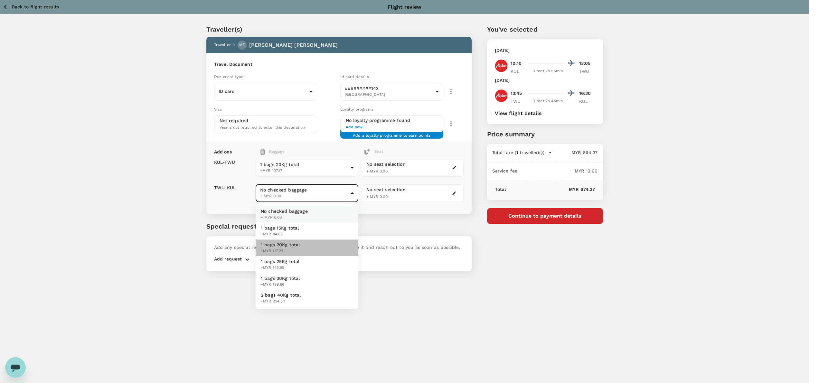
click at [287, 242] on span "1 bags 20Kg total" at bounding box center [280, 244] width 39 height 6
type input "2 - 117.22"
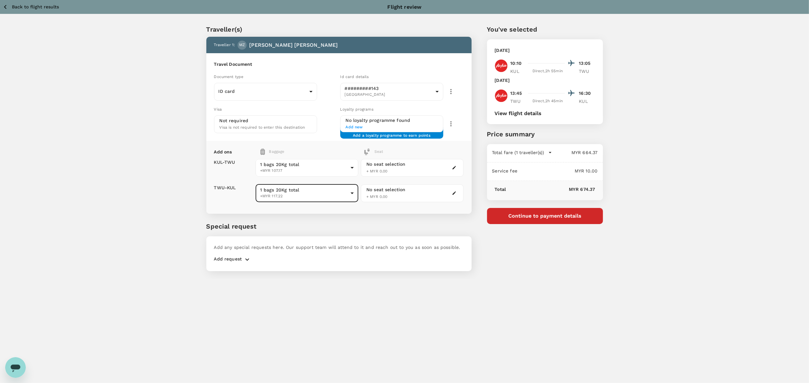
drag, startPoint x: 385, startPoint y: 157, endPoint x: 388, endPoint y: 164, distance: 6.6
click at [386, 159] on div "No seat selection + MYR 0.00" at bounding box center [412, 167] width 103 height 25
click at [388, 165] on div "No seat selection" at bounding box center [385, 164] width 39 height 7
click at [453, 168] on icon "button" at bounding box center [454, 167] width 5 height 5
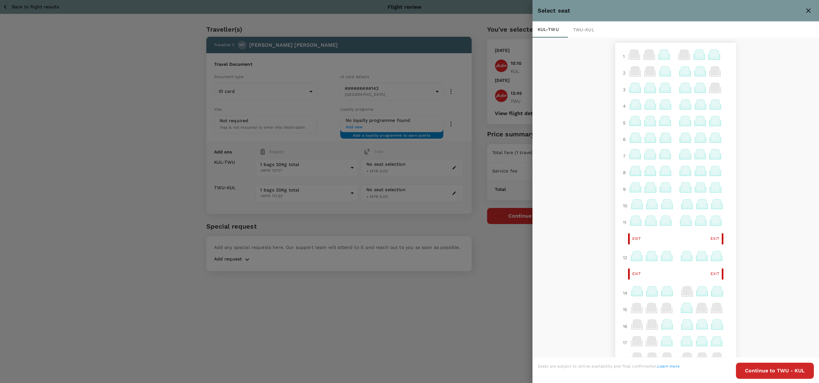
click at [631, 101] on icon at bounding box center [635, 104] width 9 height 8
click at [700, 91] on p "Select" at bounding box center [707, 90] width 14 height 6
click at [709, 103] on icon at bounding box center [713, 104] width 9 height 8
click at [632, 106] on p "MZ" at bounding box center [635, 106] width 7 height 6
click at [584, 26] on div "TWU - KUL" at bounding box center [585, 30] width 35 height 16
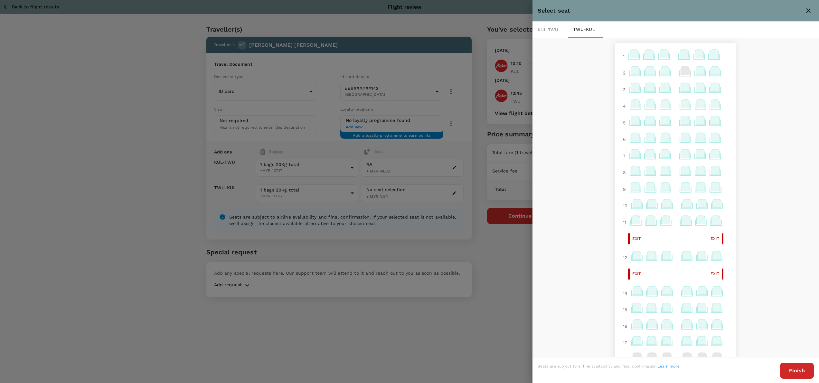
click at [631, 87] on icon at bounding box center [635, 87] width 9 height 8
click at [700, 72] on p "Select" at bounding box center [707, 73] width 14 height 6
click at [793, 367] on button "Finish" at bounding box center [797, 370] width 34 height 16
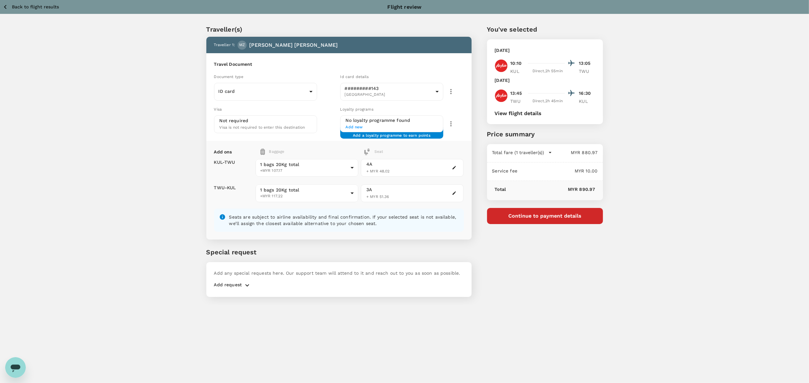
click at [236, 283] on p "Add request" at bounding box center [228, 285] width 28 height 8
click at [248, 281] on icon "button" at bounding box center [247, 285] width 8 height 8
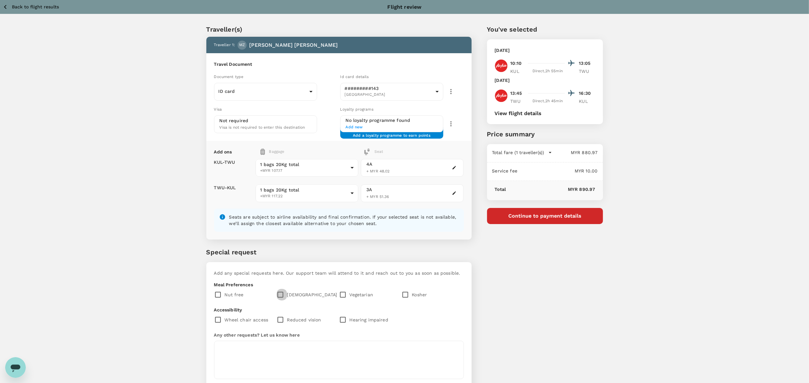
click at [281, 291] on input "checkbox" at bounding box center [282, 295] width 11 height 14
checkbox input "true"
click at [665, 191] on div "Traveller(s) Traveller 1 : [PERSON_NAME] [PERSON_NAME] Travel Document Document…" at bounding box center [404, 210] width 809 height 393
click at [556, 281] on div "You've selected [DATE] 10:10 13:05 KUL Direct , 2h 55min TWU [DATE] 13:45 16:30…" at bounding box center [537, 208] width 131 height 398
click at [622, 278] on div "Traveller(s) Traveller 1 : [PERSON_NAME] [PERSON_NAME] Travel Document Document…" at bounding box center [404, 210] width 809 height 393
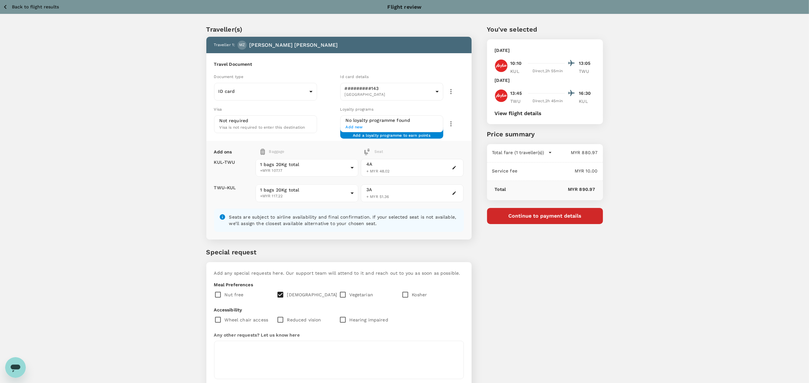
click at [644, 215] on div "Traveller(s) Traveller 1 : [PERSON_NAME] [PERSON_NAME] Travel Document Document…" at bounding box center [404, 210] width 809 height 393
click at [689, 141] on div "Traveller(s) Traveller 1 : [PERSON_NAME] [PERSON_NAME] Travel Document Document…" at bounding box center [404, 210] width 809 height 393
click at [5, 3] on icon "button" at bounding box center [5, 7] width 8 height 8
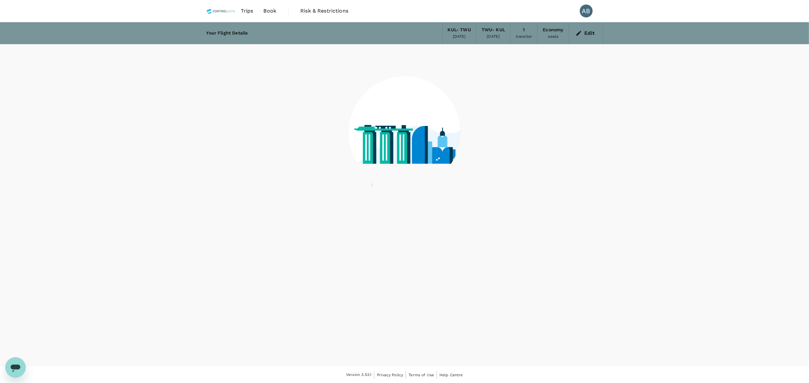
scroll to position [0, 0]
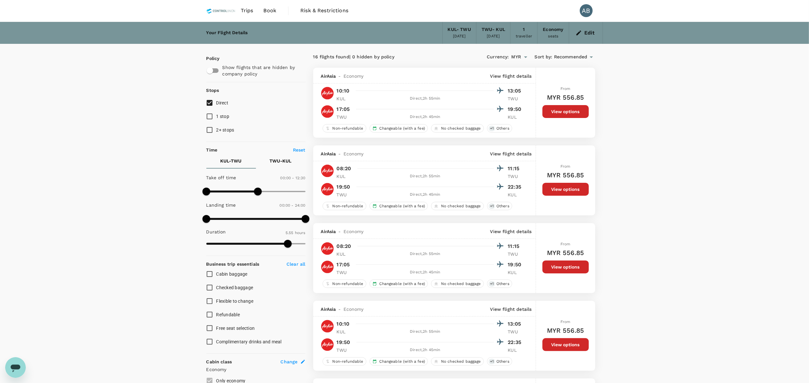
click at [494, 31] on div "TWU - KUL" at bounding box center [494, 29] width 24 height 7
click at [572, 31] on div "Edit" at bounding box center [586, 33] width 34 height 22
click at [578, 33] on icon "button" at bounding box center [578, 32] width 5 height 5
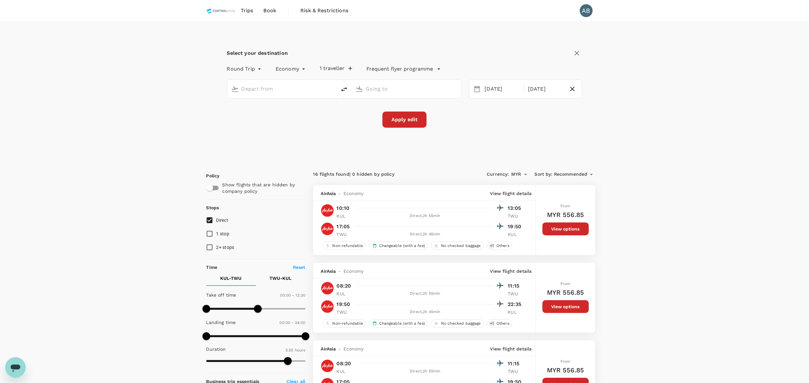
type input "Kuala Lumpur Intl ([GEOGRAPHIC_DATA])"
type input "Tawau (TWU)"
click at [540, 86] on div "[DATE]" at bounding box center [546, 89] width 40 height 13
click at [546, 154] on div "17" at bounding box center [543, 157] width 12 height 12
click at [411, 121] on button "Apply edit" at bounding box center [405, 119] width 44 height 16
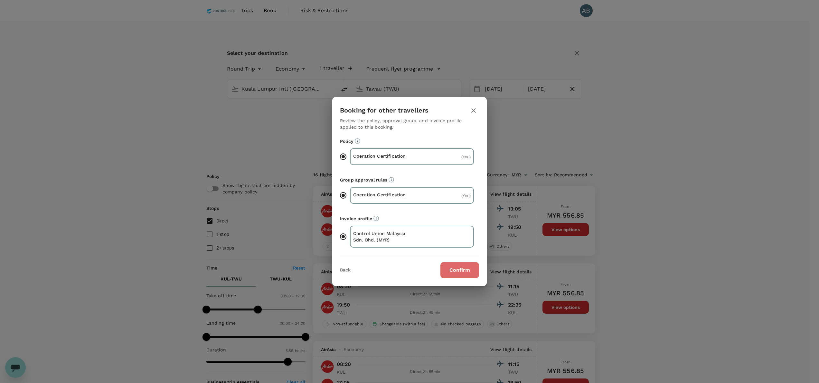
click at [463, 272] on button "Confirm" at bounding box center [460, 270] width 39 height 16
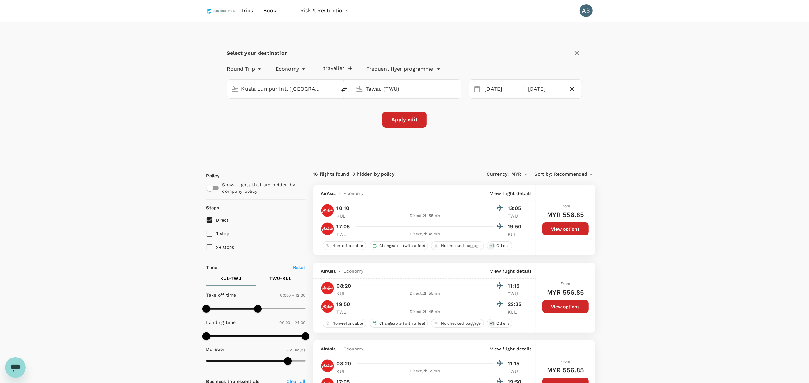
checkbox input "false"
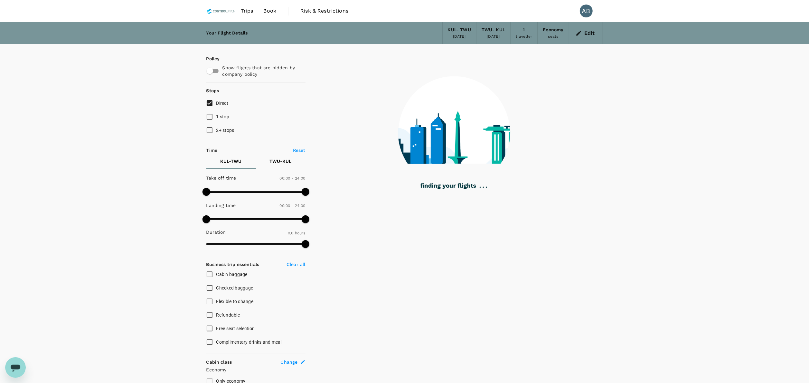
type input "355"
checkbox input "true"
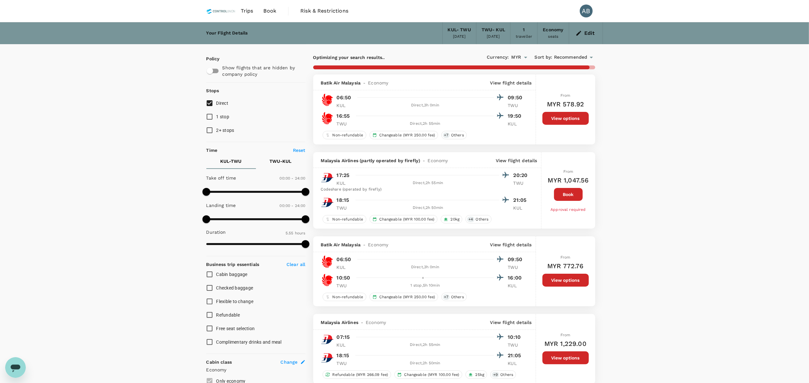
type input "1640"
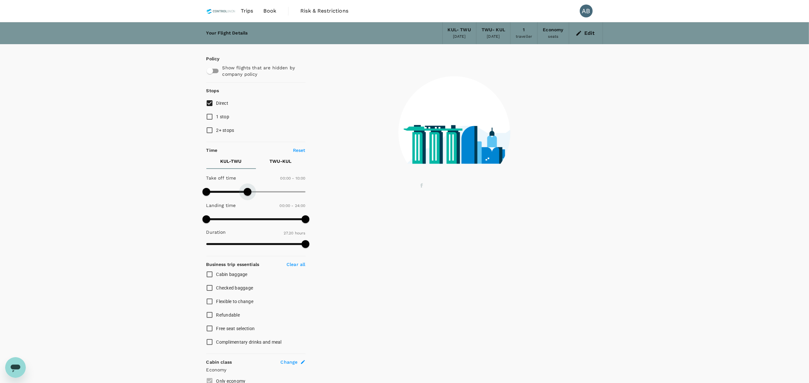
drag, startPoint x: 303, startPoint y: 194, endPoint x: 248, endPoint y: 193, distance: 54.7
click at [248, 193] on span at bounding box center [248, 192] width 8 height 8
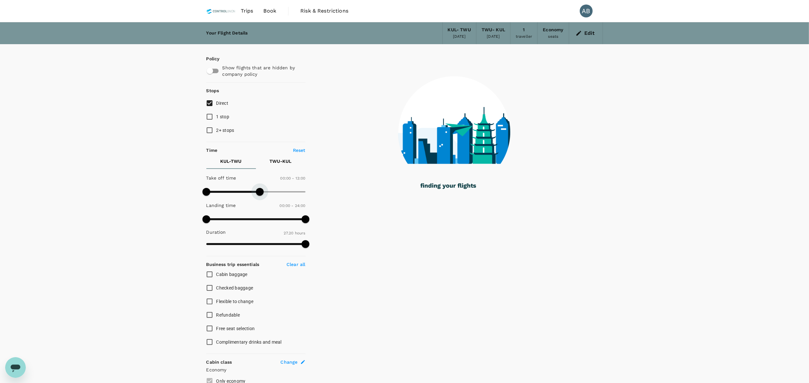
type input "660"
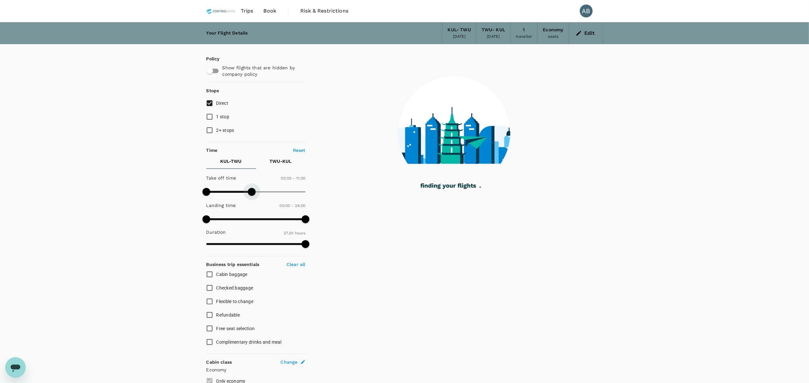
drag, startPoint x: 246, startPoint y: 192, endPoint x: 251, endPoint y: 192, distance: 4.8
click at [251, 192] on span at bounding box center [252, 192] width 8 height 8
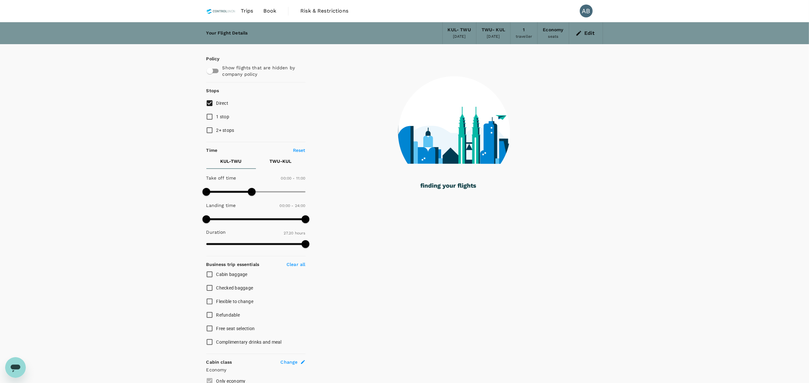
click at [274, 160] on p "TWU - KUL" at bounding box center [281, 161] width 22 height 6
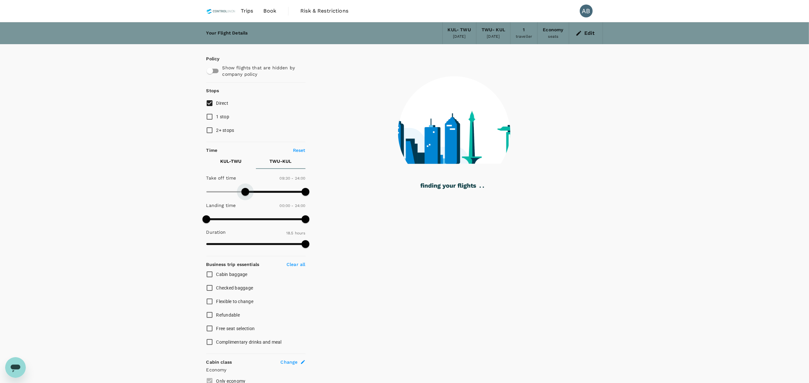
type input "750"
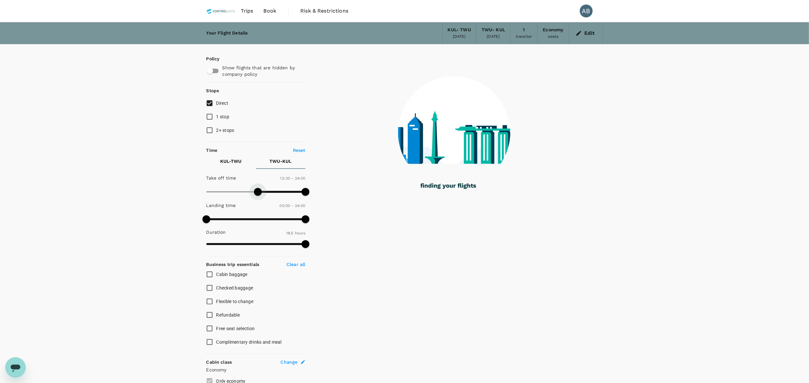
drag, startPoint x: 209, startPoint y: 186, endPoint x: 257, endPoint y: 187, distance: 48.0
click at [257, 188] on span at bounding box center [258, 192] width 8 height 8
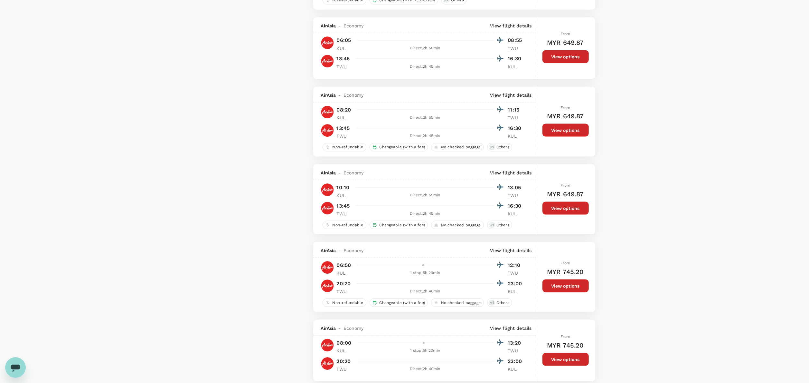
scroll to position [837, 0]
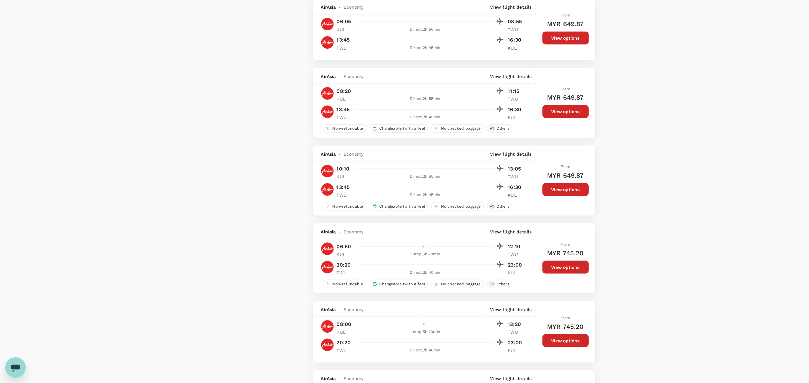
click at [565, 194] on button "View options" at bounding box center [566, 189] width 46 height 13
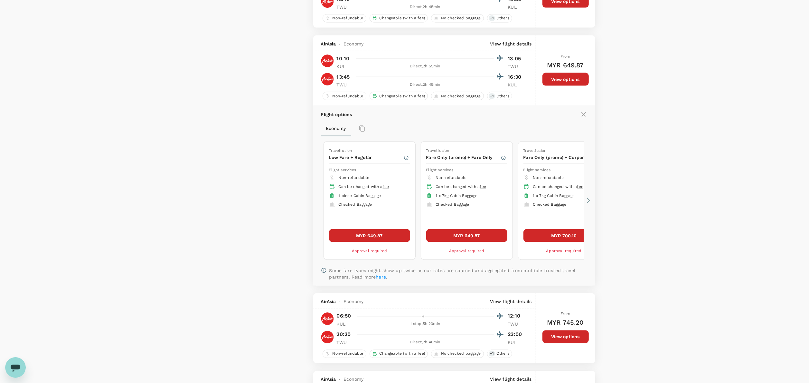
scroll to position [989, 0]
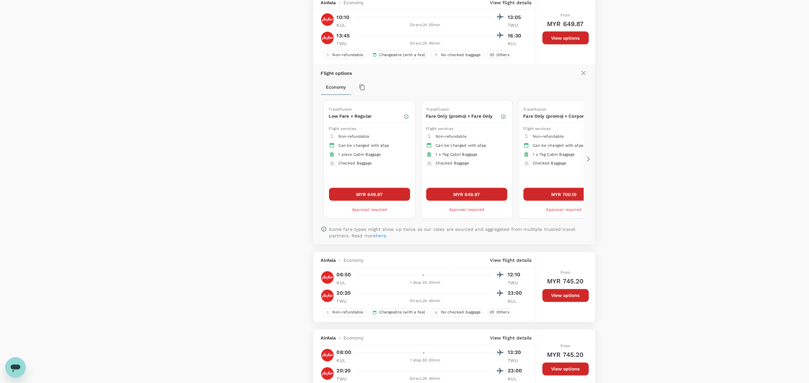
click at [391, 200] on button "MYR 649.87" at bounding box center [369, 194] width 81 height 13
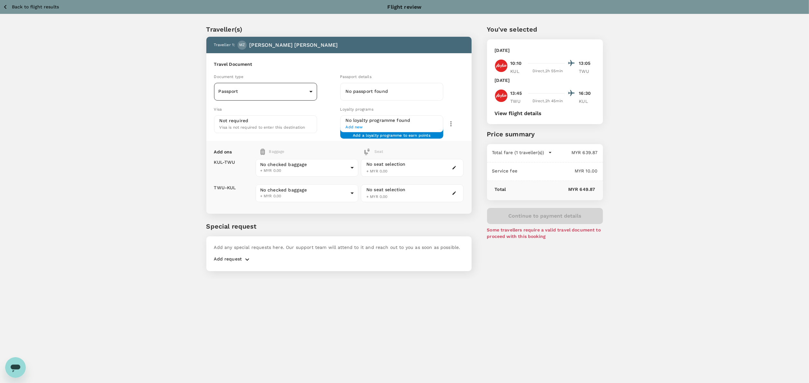
click at [294, 96] on body "Back to flight results Flight review Traveller(s) Traveller 1 : [PERSON_NAME] […" at bounding box center [404, 200] width 809 height 400
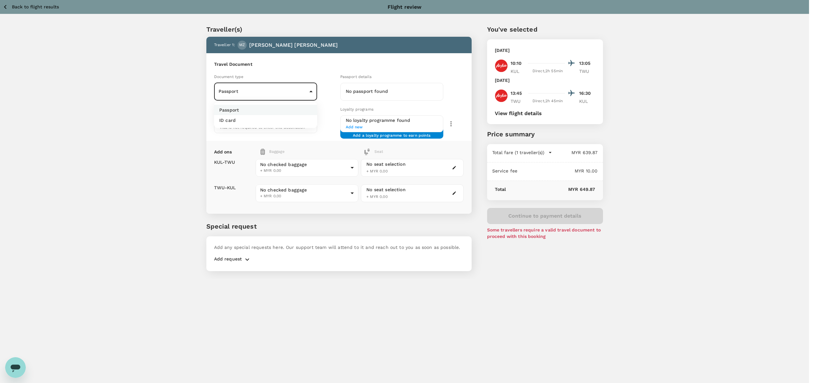
click at [235, 117] on p "ID card" at bounding box center [227, 120] width 16 height 6
type input "Id card"
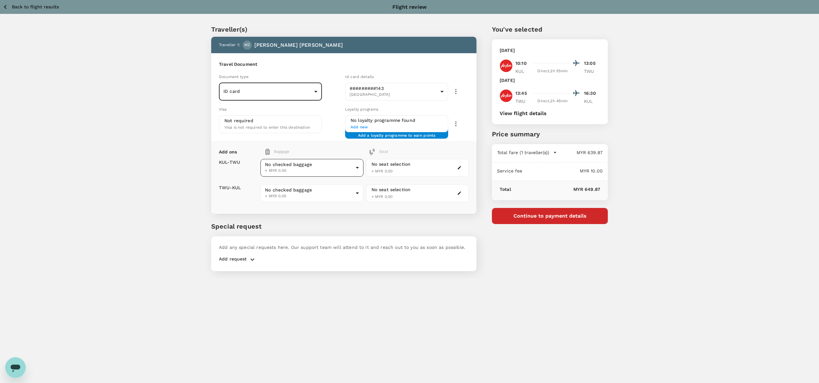
click at [284, 164] on body "Back to flight results Flight review Traveller(s) Traveller 1 : [PERSON_NAME] […" at bounding box center [409, 200] width 819 height 400
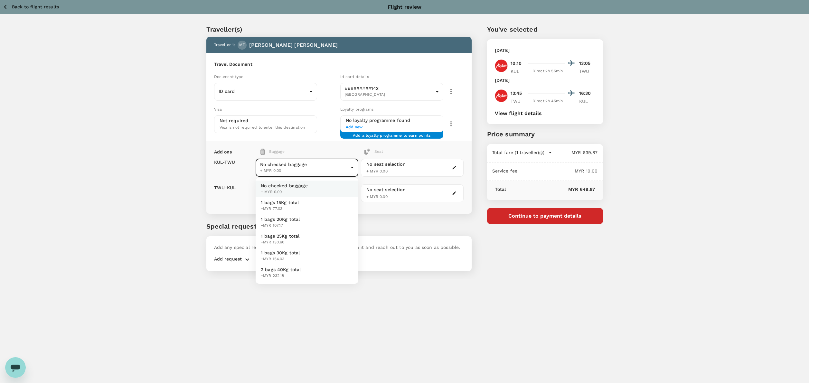
click at [278, 217] on span "1 bags 20Kg total" at bounding box center [280, 219] width 39 height 6
type input "2 - 107.17"
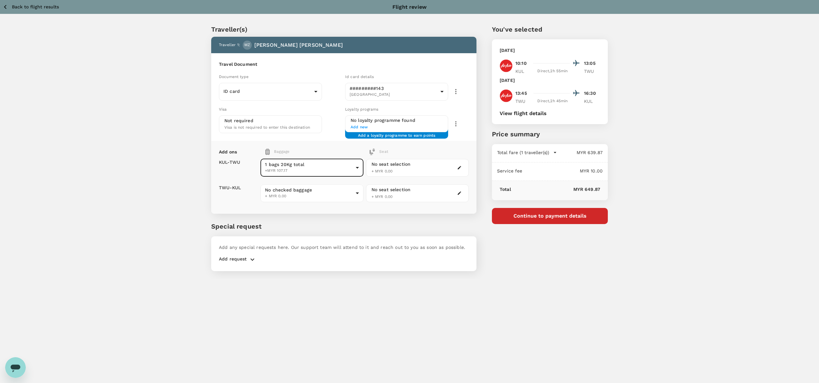
click at [294, 188] on body "Back to flight results Flight review Traveller(s) Traveller 1 : [PERSON_NAME] […" at bounding box center [409, 200] width 819 height 400
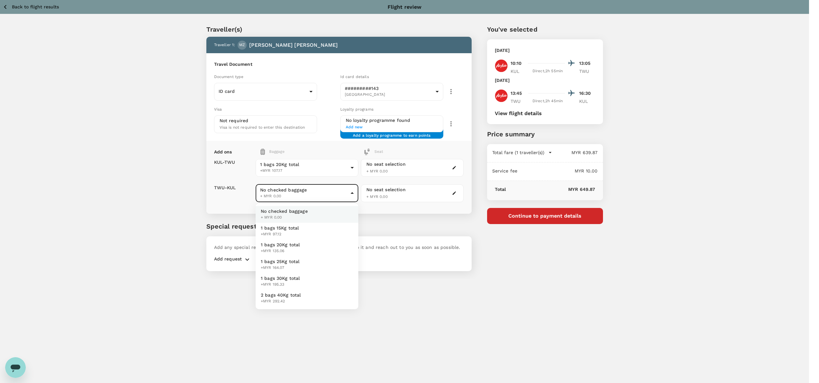
click at [294, 242] on span "1 bags 20Kg total" at bounding box center [280, 244] width 39 height 6
type input "2 - 135.06"
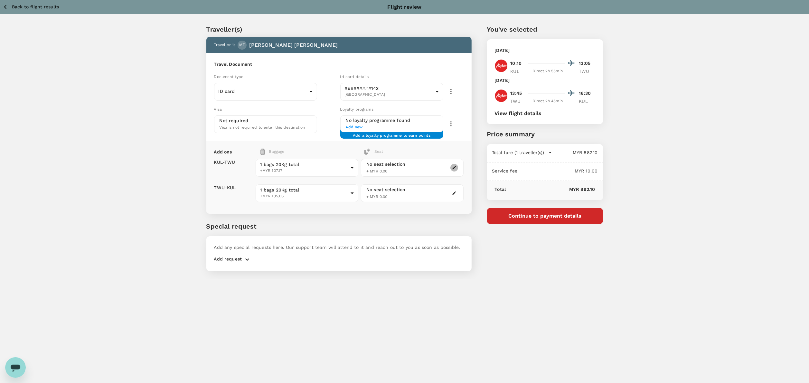
click at [453, 167] on icon "button" at bounding box center [454, 167] width 5 height 5
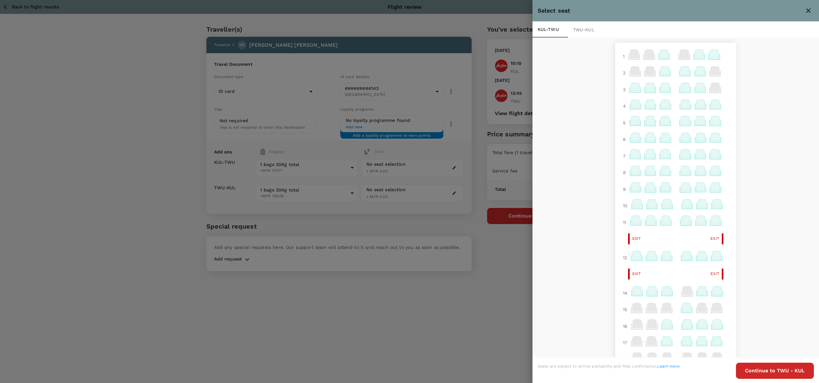
click at [631, 104] on icon at bounding box center [635, 104] width 9 height 8
click at [704, 88] on p "Select" at bounding box center [707, 90] width 14 height 6
click at [586, 28] on div "TWU - KUL" at bounding box center [585, 30] width 35 height 16
click at [631, 90] on icon at bounding box center [635, 87] width 9 height 8
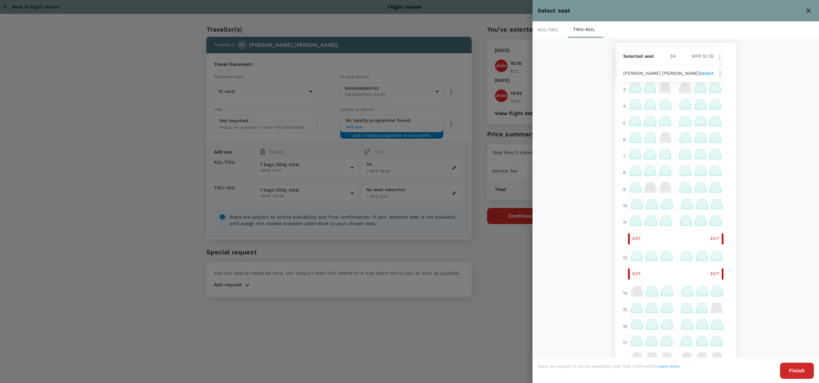
click at [705, 73] on p "Select" at bounding box center [707, 73] width 14 height 6
click at [795, 367] on button "Finish" at bounding box center [797, 370] width 34 height 16
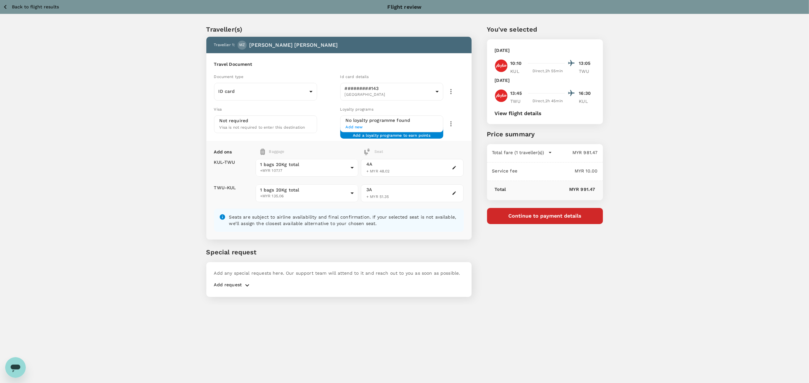
click at [659, 141] on div "Traveller(s) Traveller 1 : [PERSON_NAME] [PERSON_NAME] Travel Document Document…" at bounding box center [404, 159] width 809 height 290
click at [613, 297] on div "Traveller(s) Traveller 1 : [PERSON_NAME] [PERSON_NAME] Travel Document Document…" at bounding box center [404, 159] width 809 height 290
drag, startPoint x: 638, startPoint y: 259, endPoint x: 638, endPoint y: 265, distance: 5.8
click at [637, 262] on div "Traveller(s) Traveller 1 : [PERSON_NAME] [PERSON_NAME] Travel Document Document…" at bounding box center [404, 159] width 809 height 290
